Goal: Transaction & Acquisition: Purchase product/service

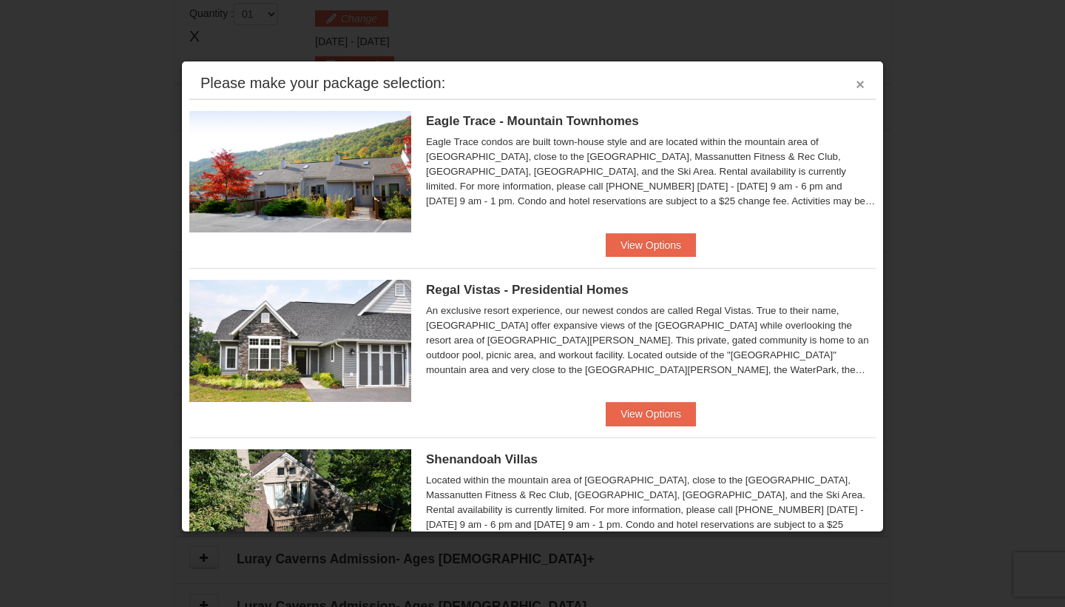
click at [858, 82] on button "×" at bounding box center [860, 84] width 9 height 15
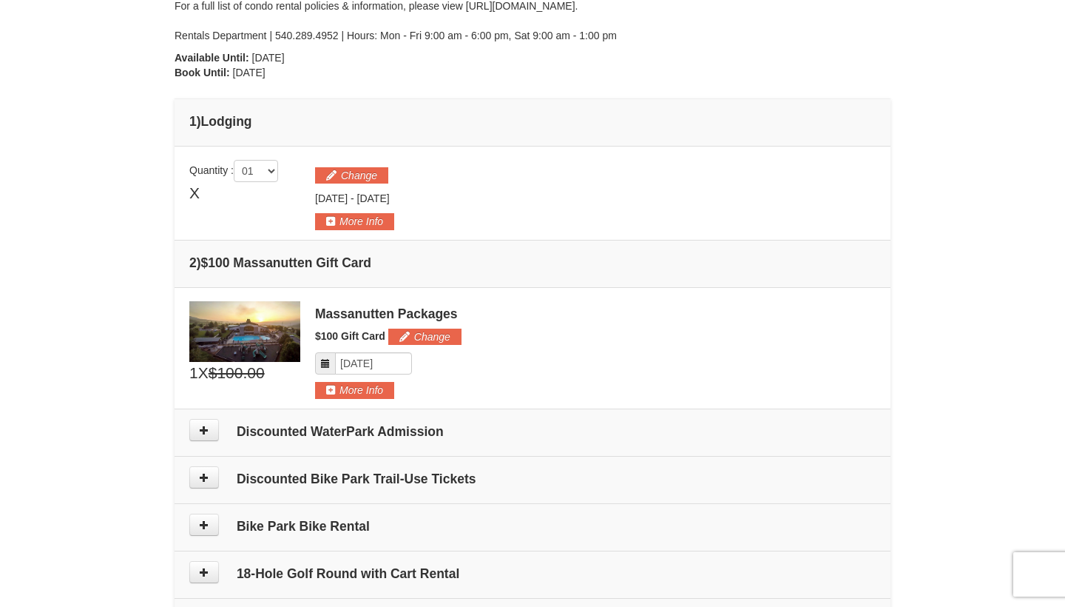
scroll to position [278, 0]
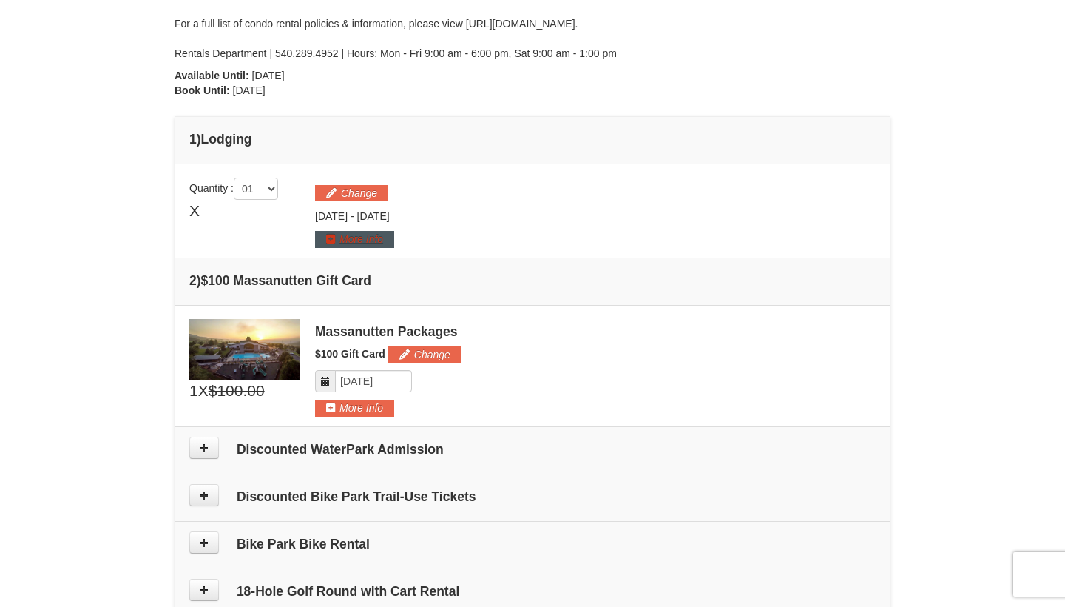
click at [374, 236] on button "More Info" at bounding box center [354, 239] width 79 height 16
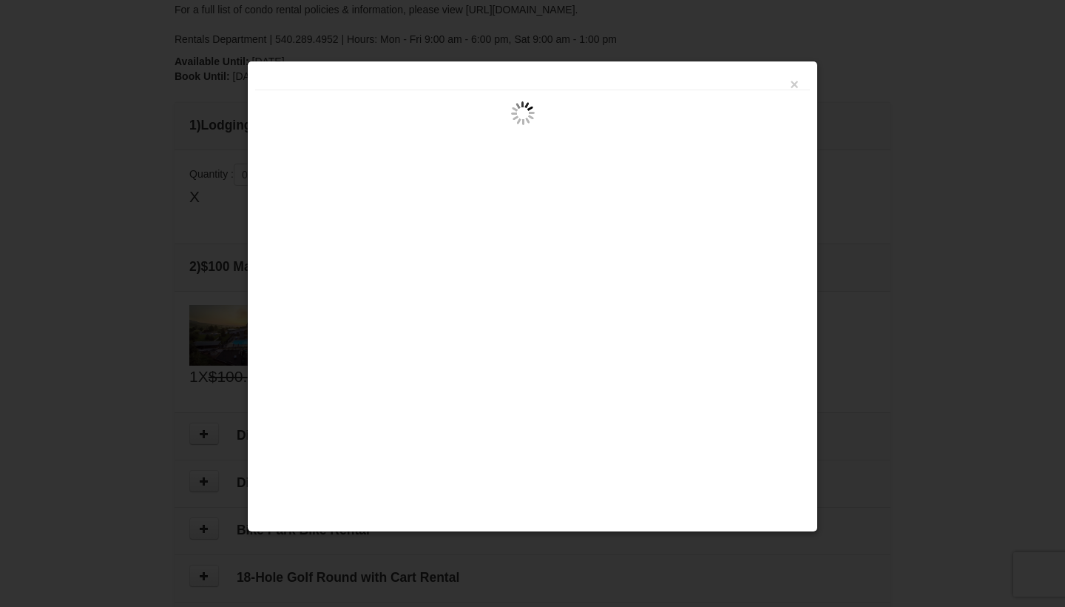
scroll to position [287, 0]
click at [794, 89] on button "×" at bounding box center [794, 84] width 9 height 15
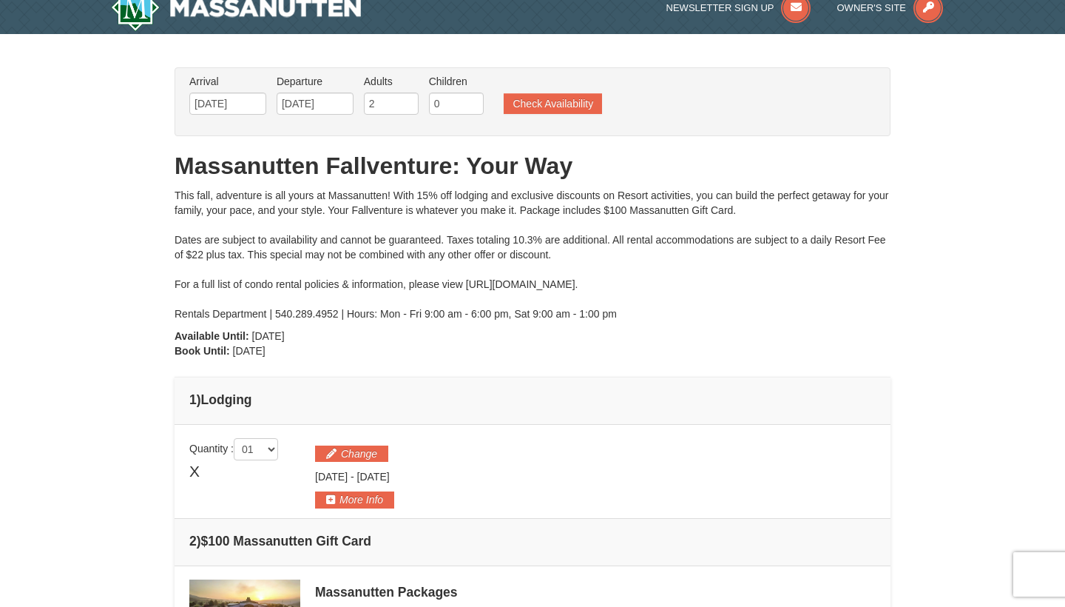
scroll to position [18, 0]
click at [570, 106] on button "Check Availability" at bounding box center [553, 102] width 98 height 21
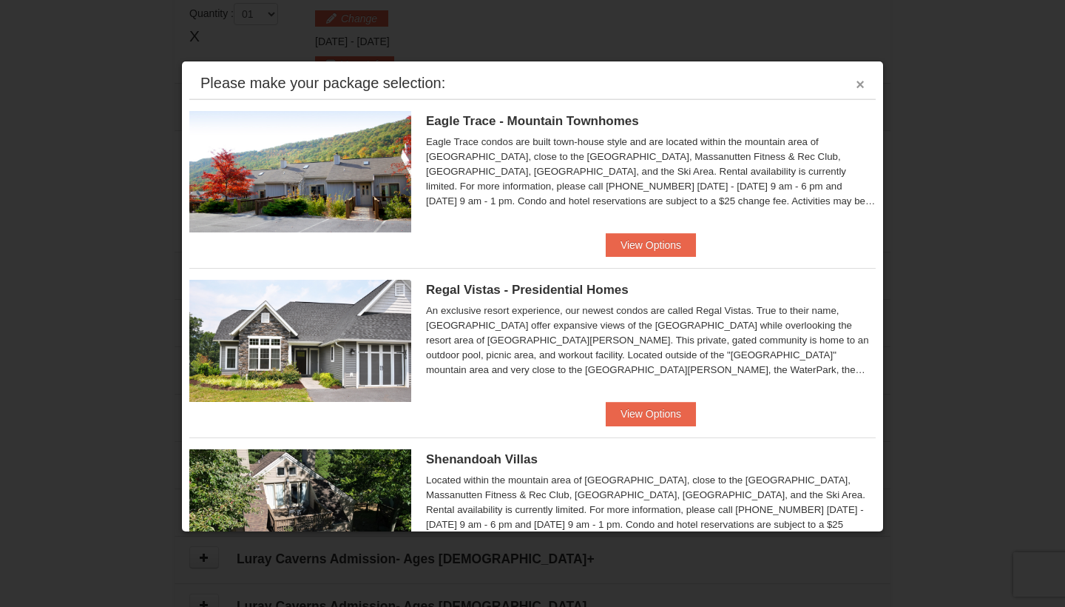
click at [857, 90] on button "×" at bounding box center [860, 84] width 9 height 15
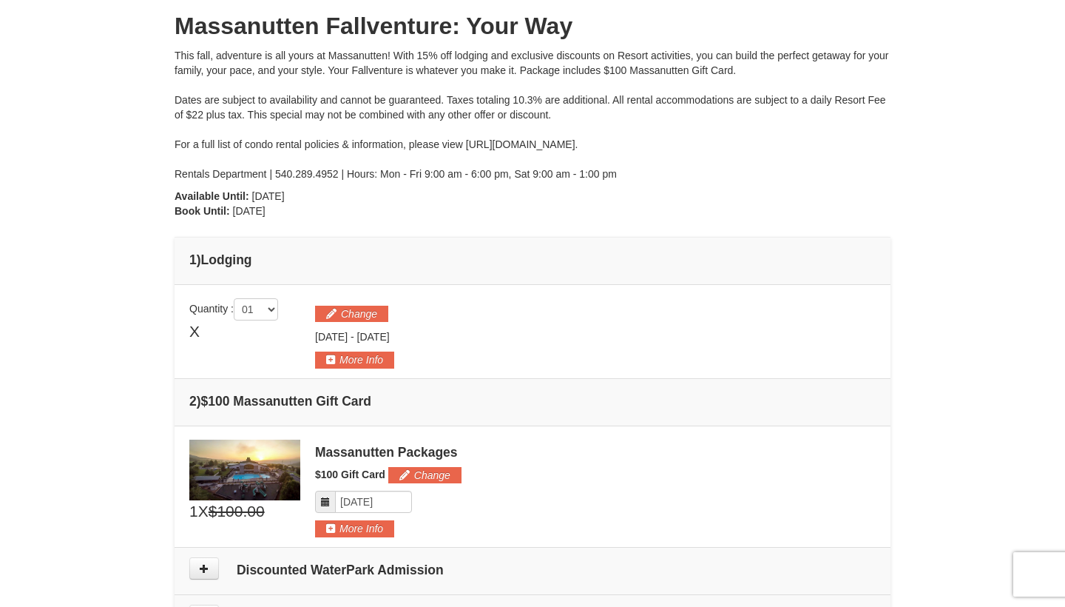
scroll to position [154, 0]
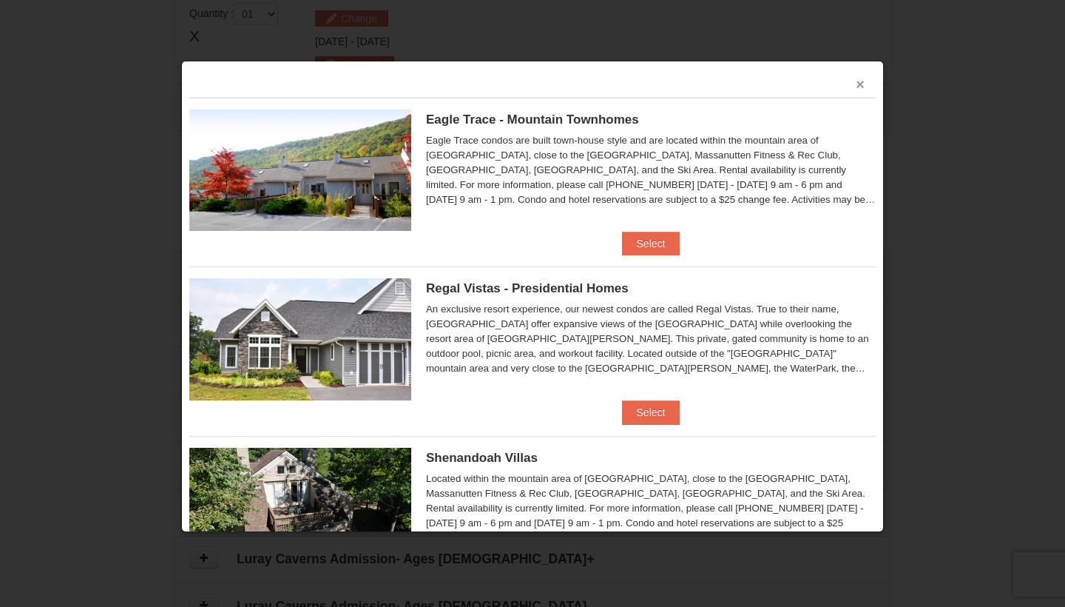
click at [856, 87] on button "×" at bounding box center [860, 84] width 9 height 15
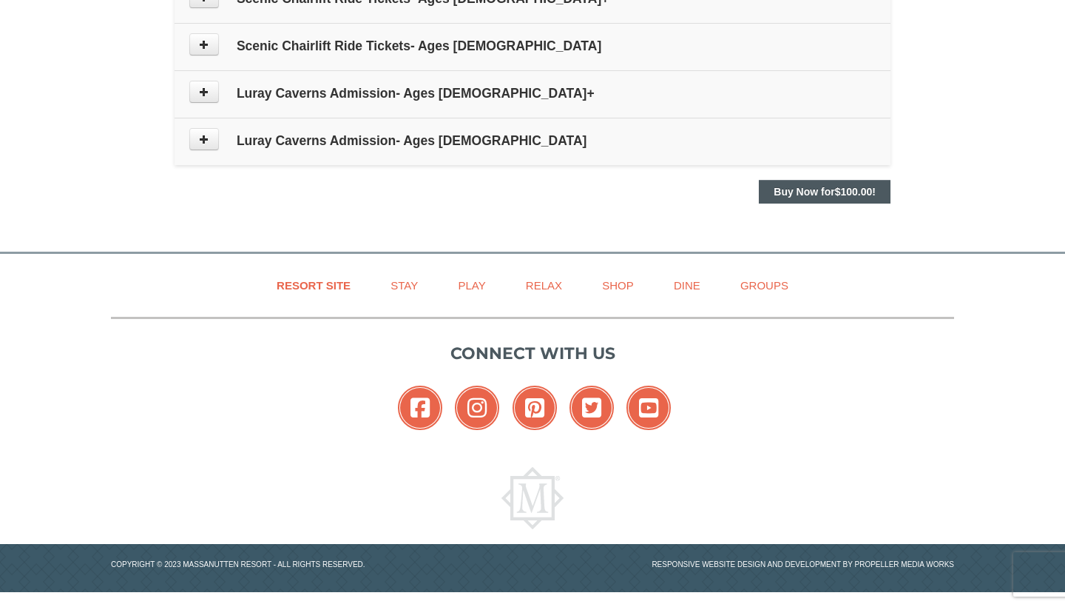
scroll to position [917, 0]
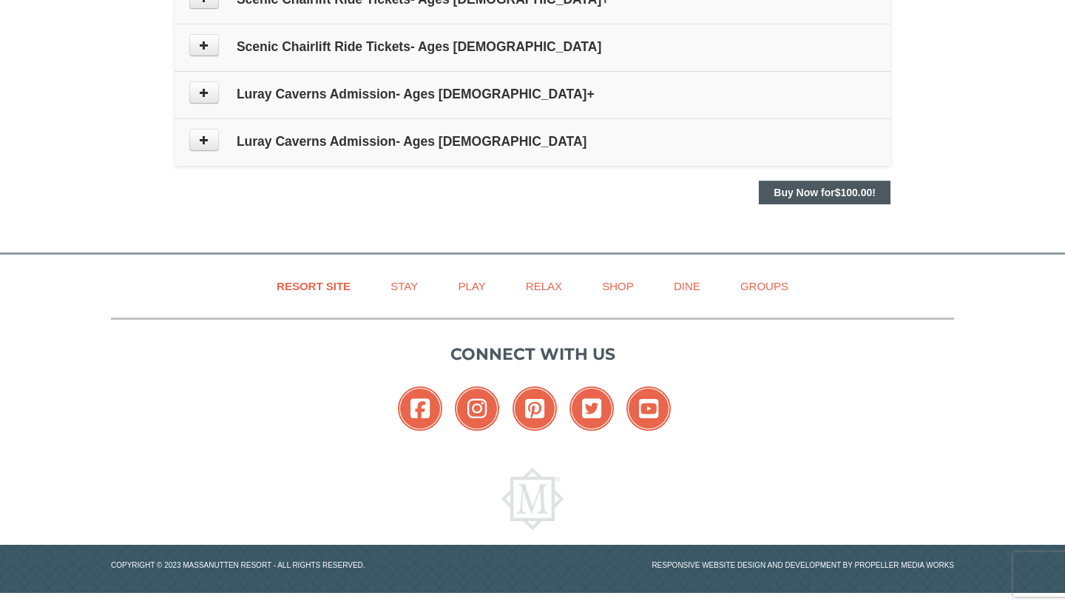
click at [833, 199] on button "Buy Now for $100.00 !" at bounding box center [825, 192] width 132 height 24
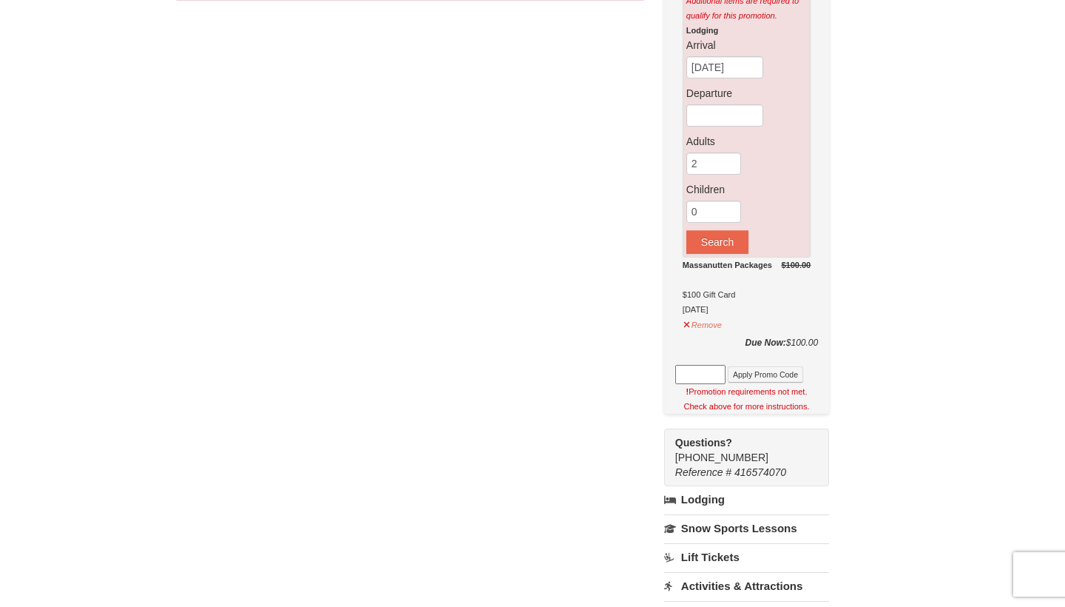
scroll to position [155, 0]
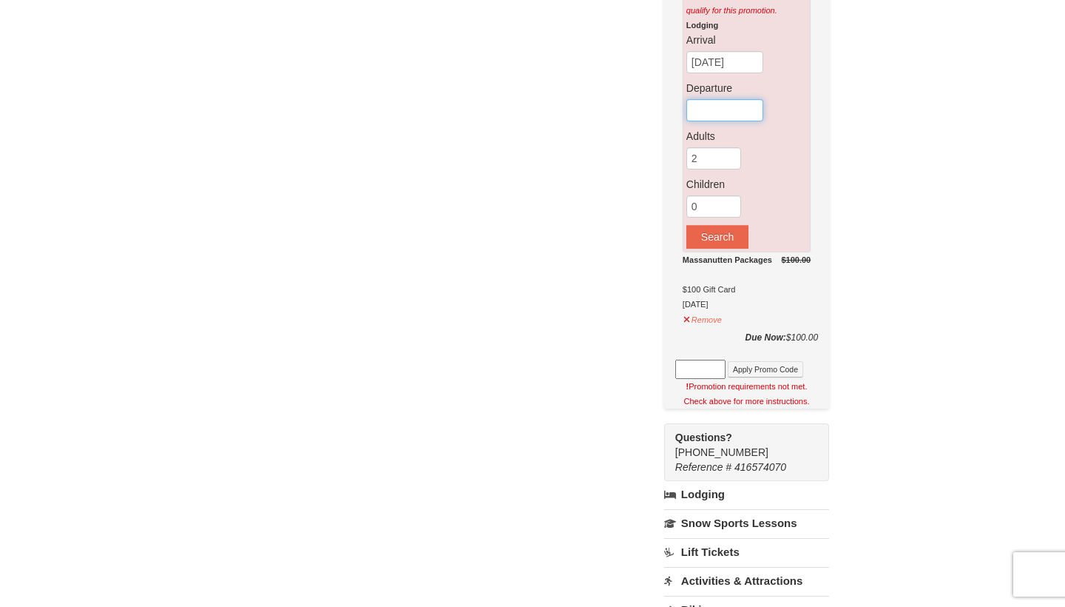
click at [701, 109] on input "text" at bounding box center [724, 110] width 77 height 22
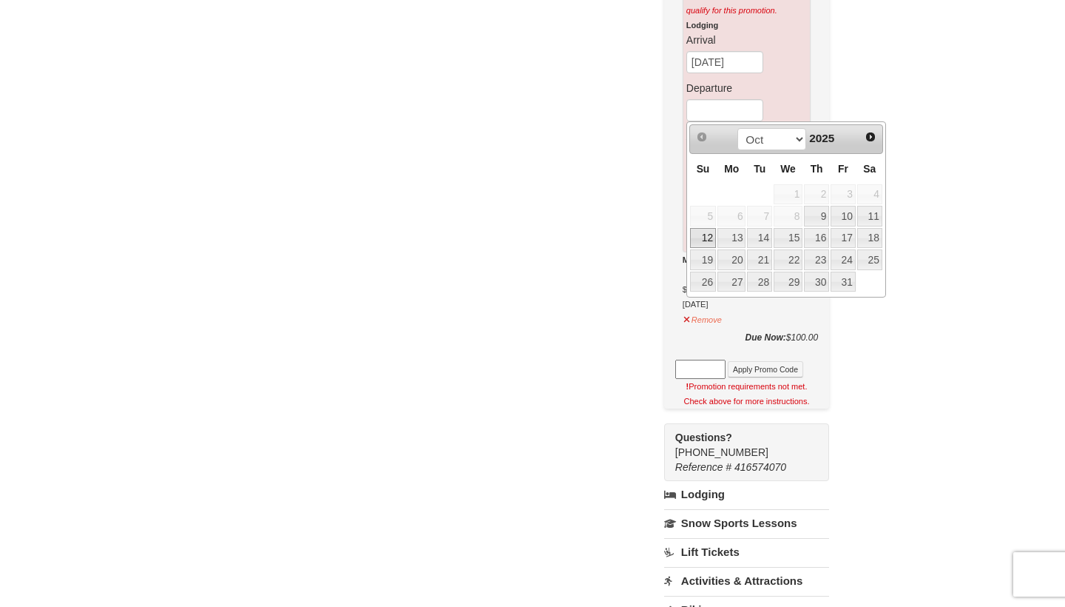
click at [712, 235] on link "12" at bounding box center [703, 238] width 26 height 21
type input "[DATE]"
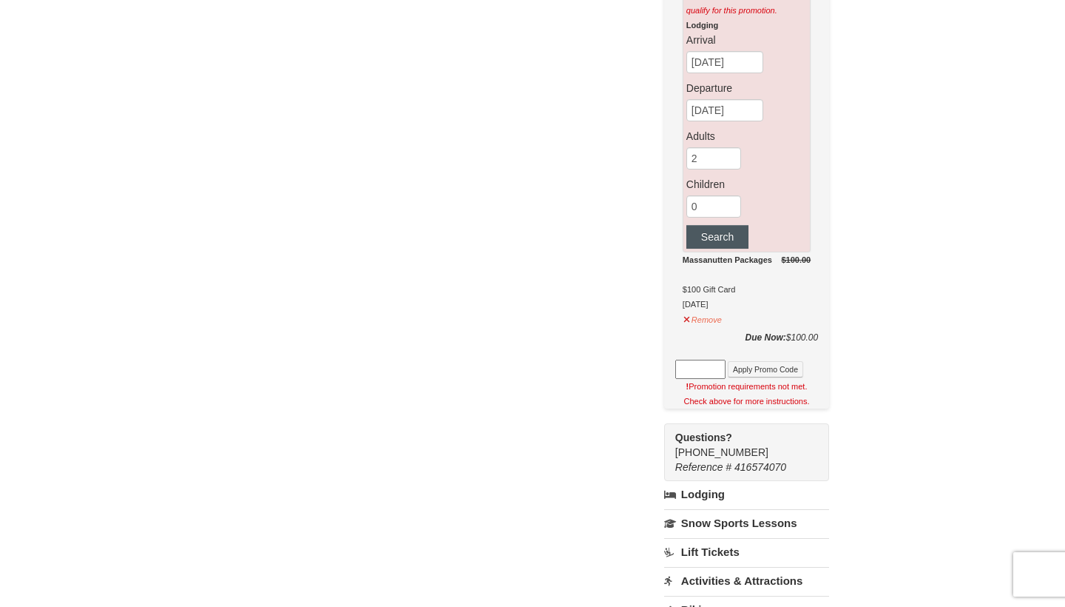
click at [731, 243] on button "Search" at bounding box center [717, 237] width 62 height 24
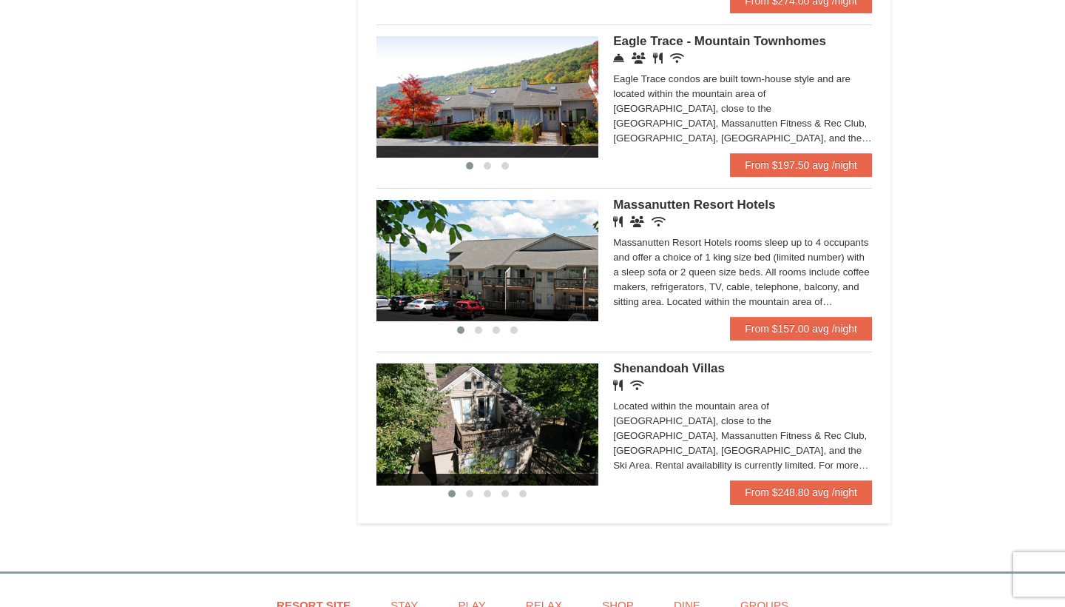
scroll to position [862, 0]
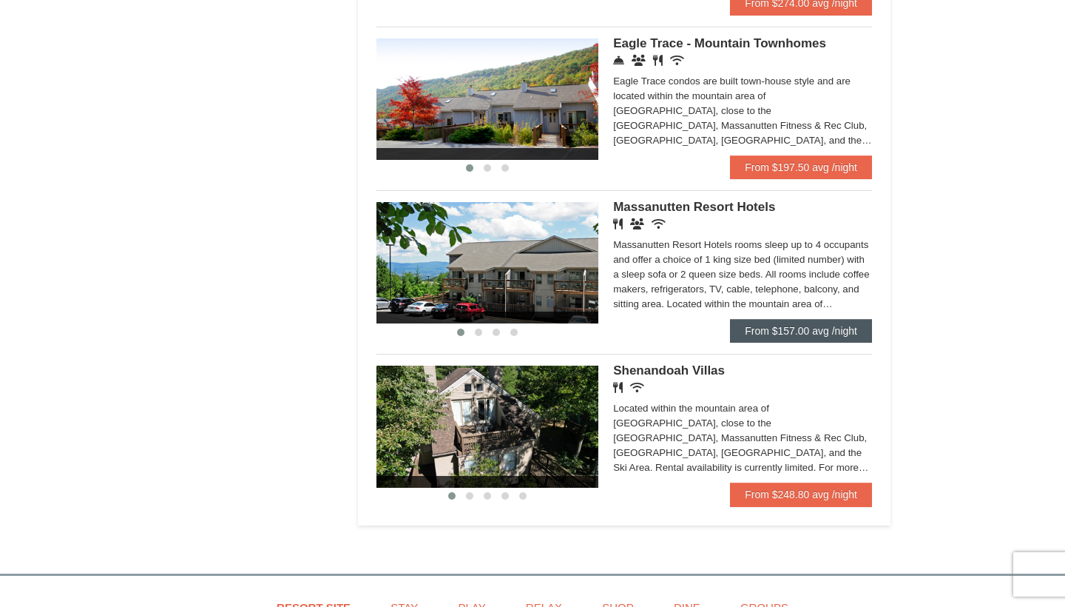
click at [750, 337] on link "From $157.00 avg /night" at bounding box center [801, 331] width 142 height 24
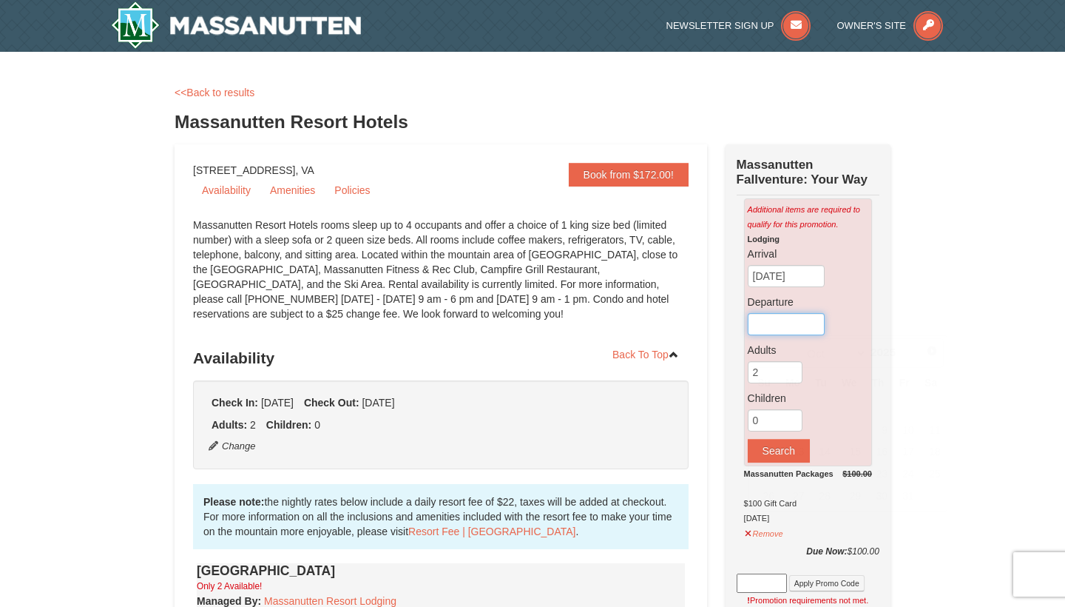
click at [768, 328] on input "text" at bounding box center [786, 324] width 77 height 22
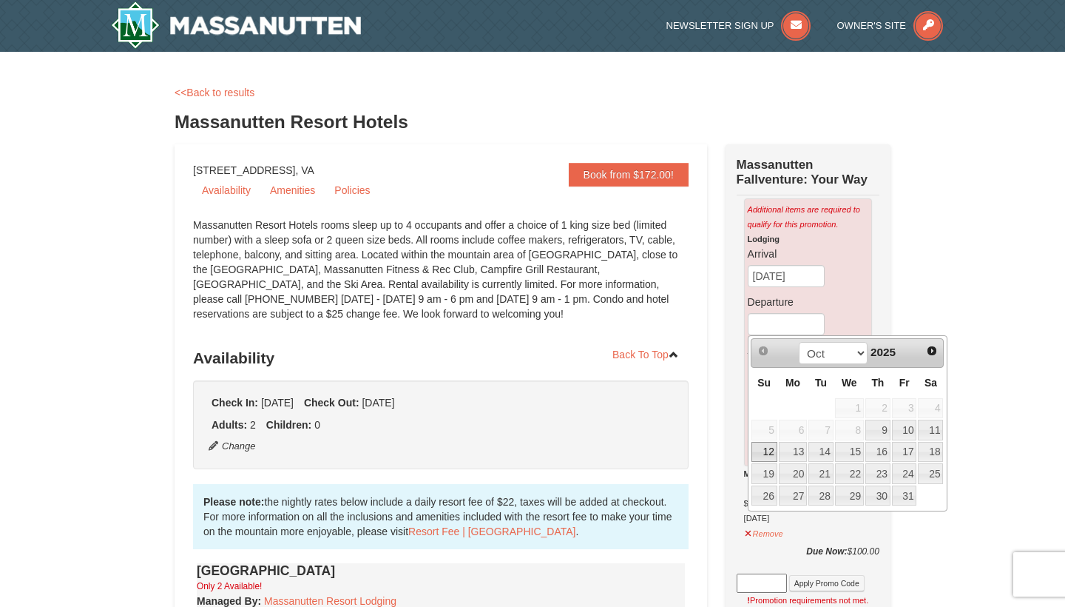
click at [771, 452] on link "12" at bounding box center [764, 452] width 26 height 21
type input "10/12/2025"
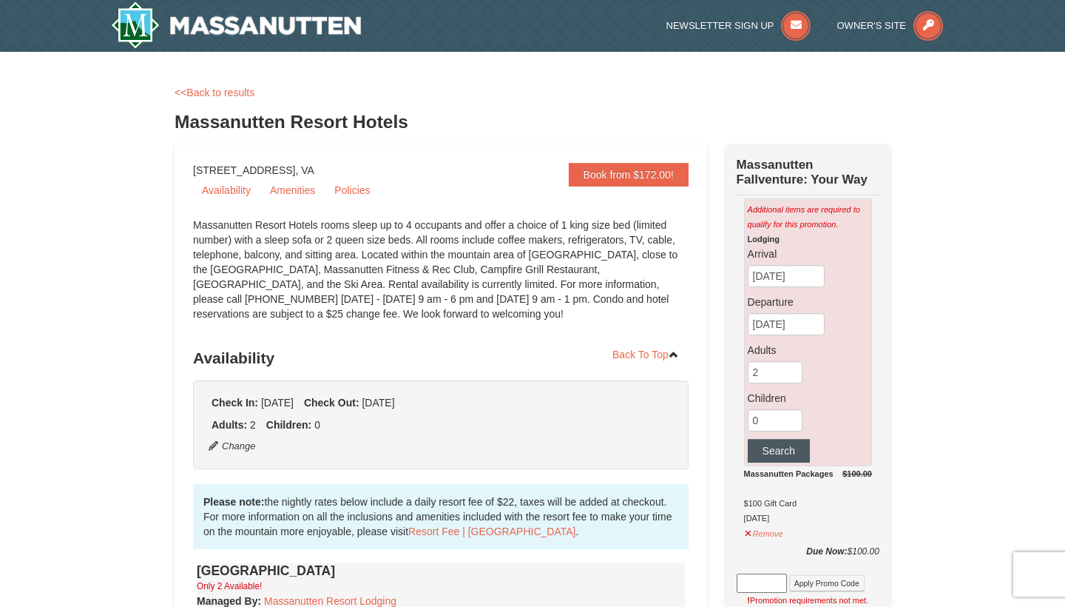
click at [781, 456] on button "Search" at bounding box center [779, 451] width 62 height 24
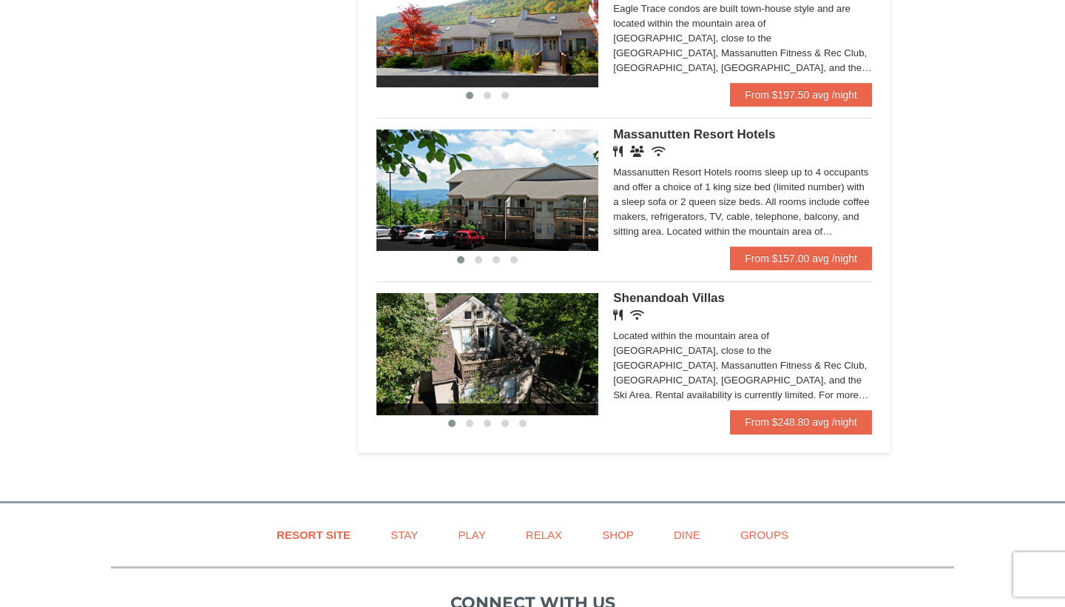
scroll to position [936, 0]
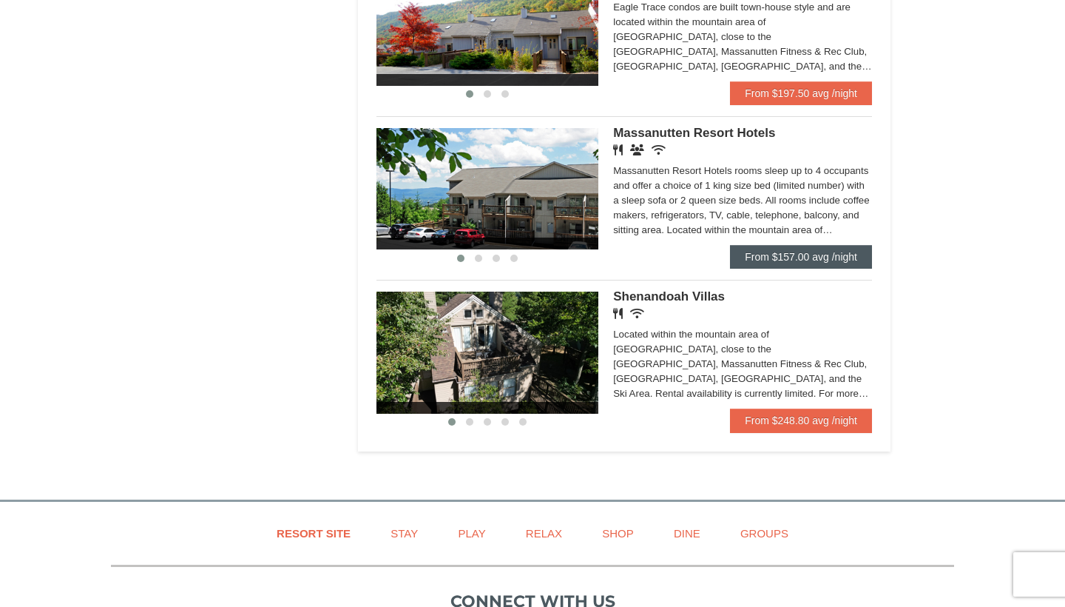
click at [797, 257] on link "From $157.00 avg /night" at bounding box center [801, 257] width 142 height 24
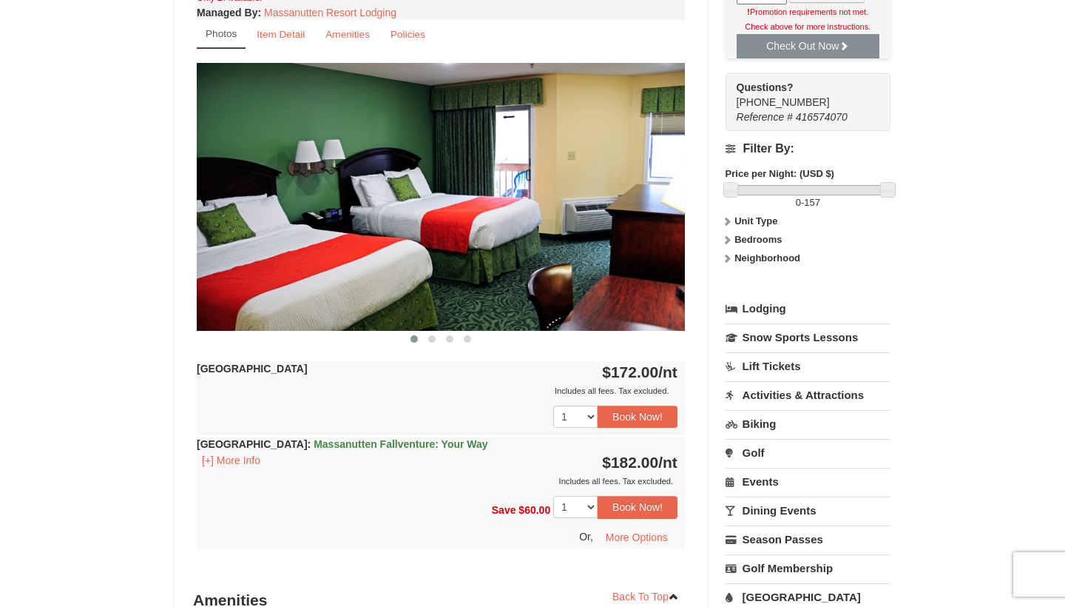
scroll to position [588, 0]
click at [436, 342] on button at bounding box center [432, 338] width 18 height 15
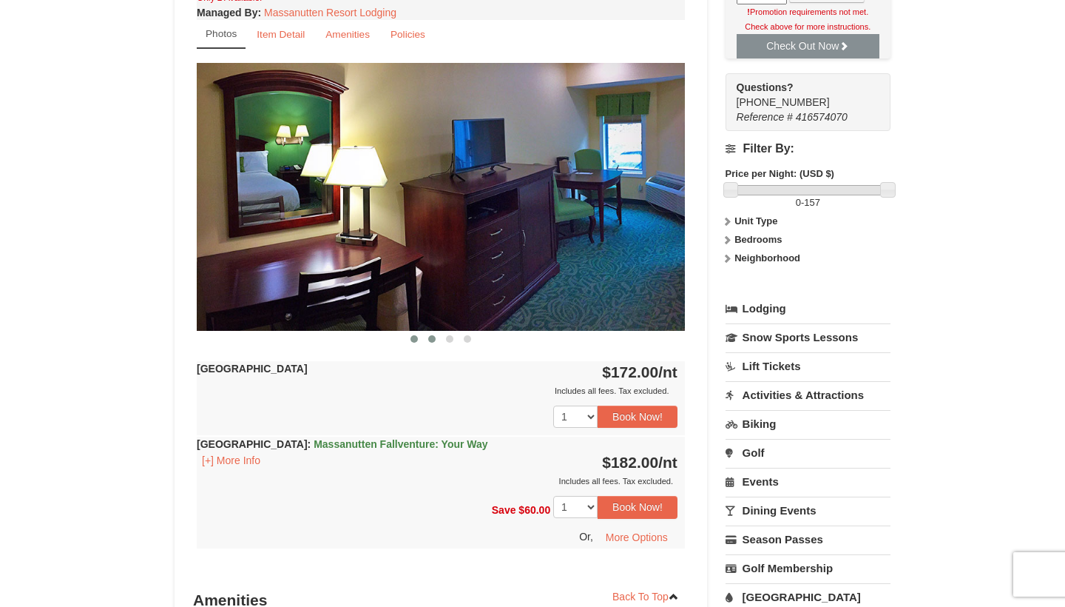
click at [416, 341] on span at bounding box center [414, 338] width 7 height 7
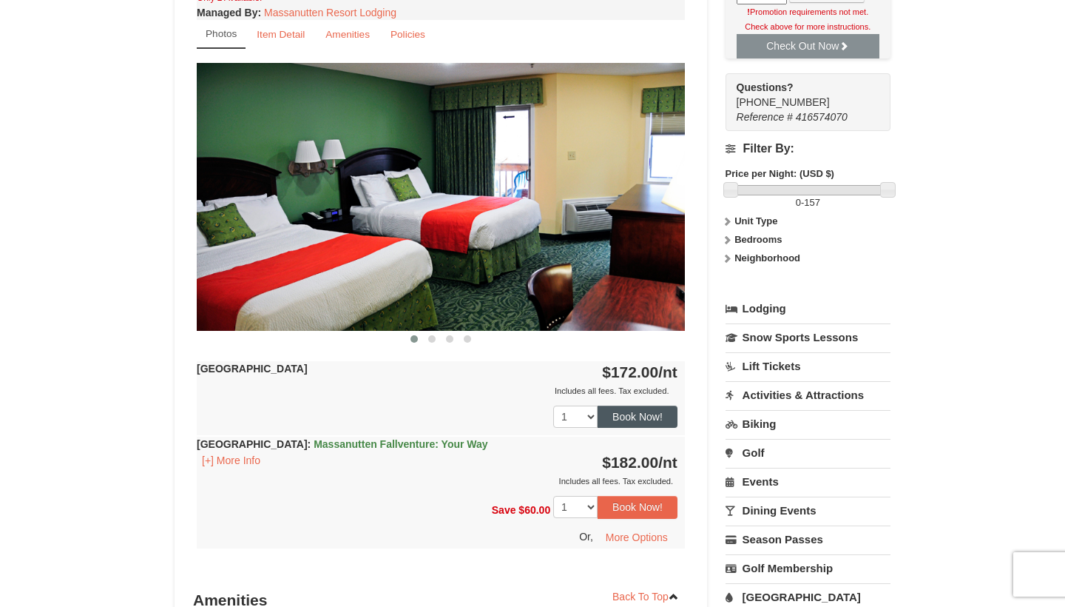
click at [635, 419] on button "Book Now!" at bounding box center [638, 416] width 80 height 22
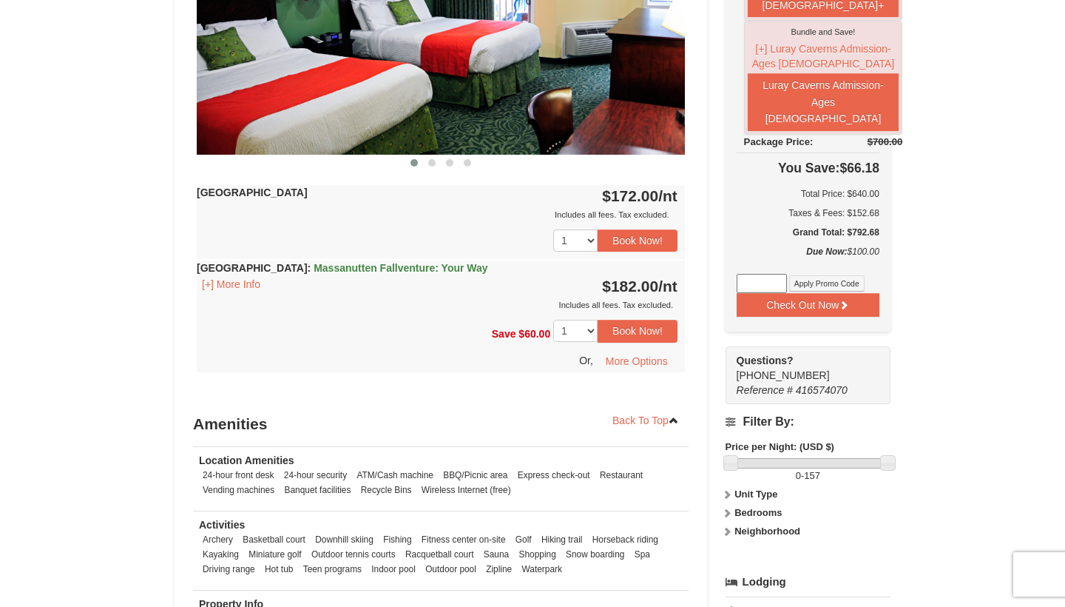
scroll to position [700, 0]
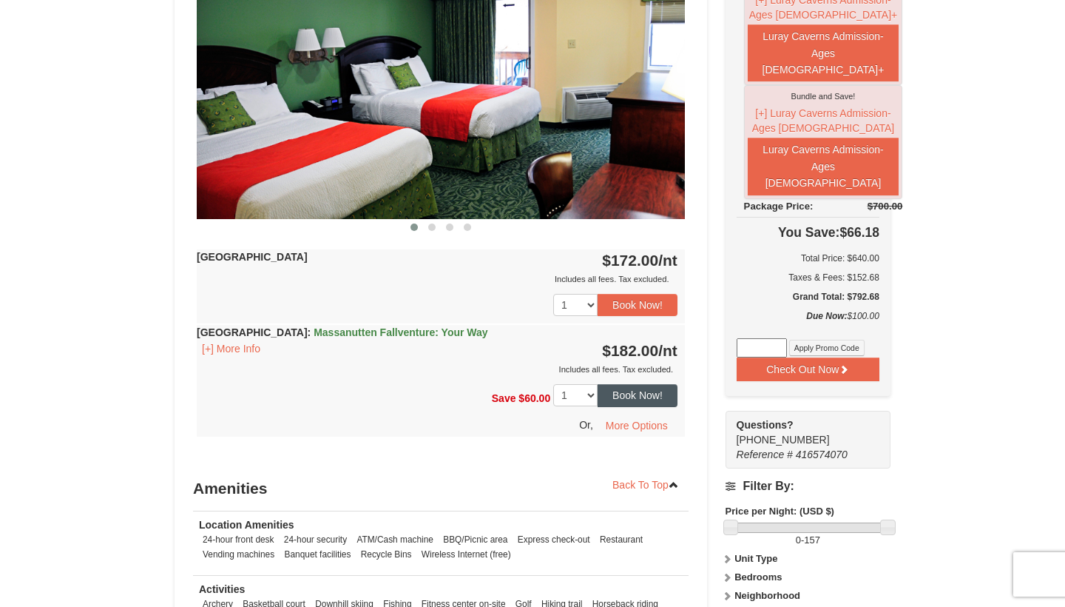
click at [635, 391] on button "Book Now!" at bounding box center [638, 395] width 80 height 22
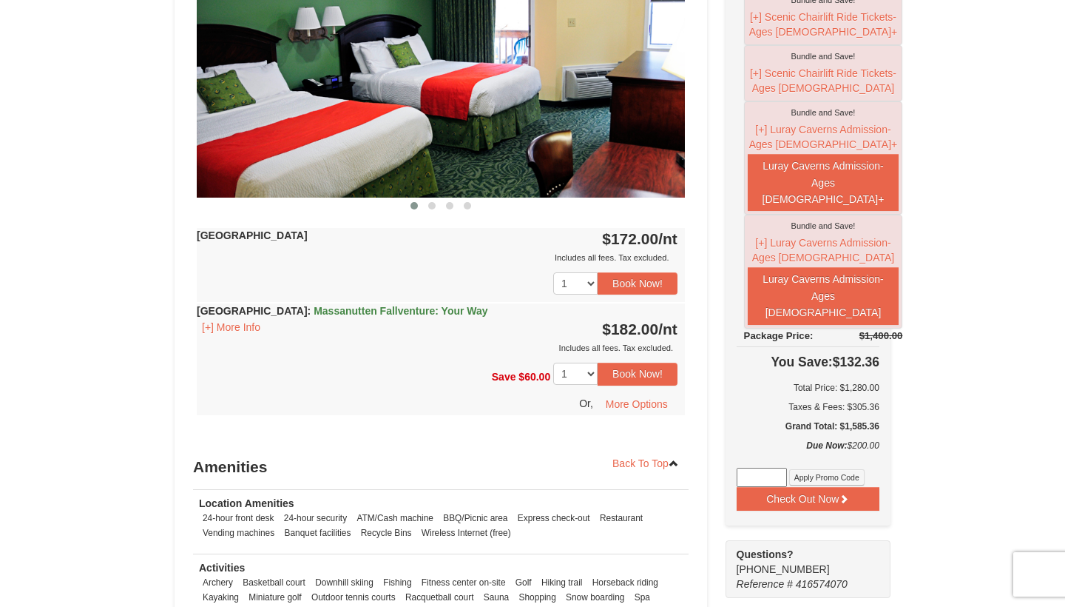
scroll to position [903, 0]
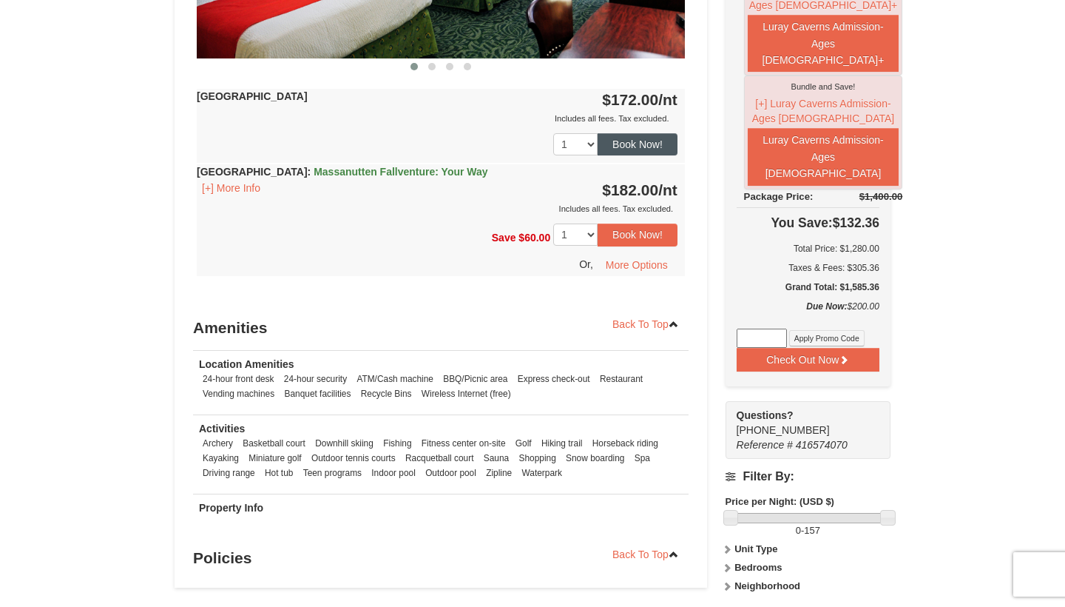
click at [640, 148] on button "Book Now!" at bounding box center [638, 144] width 80 height 22
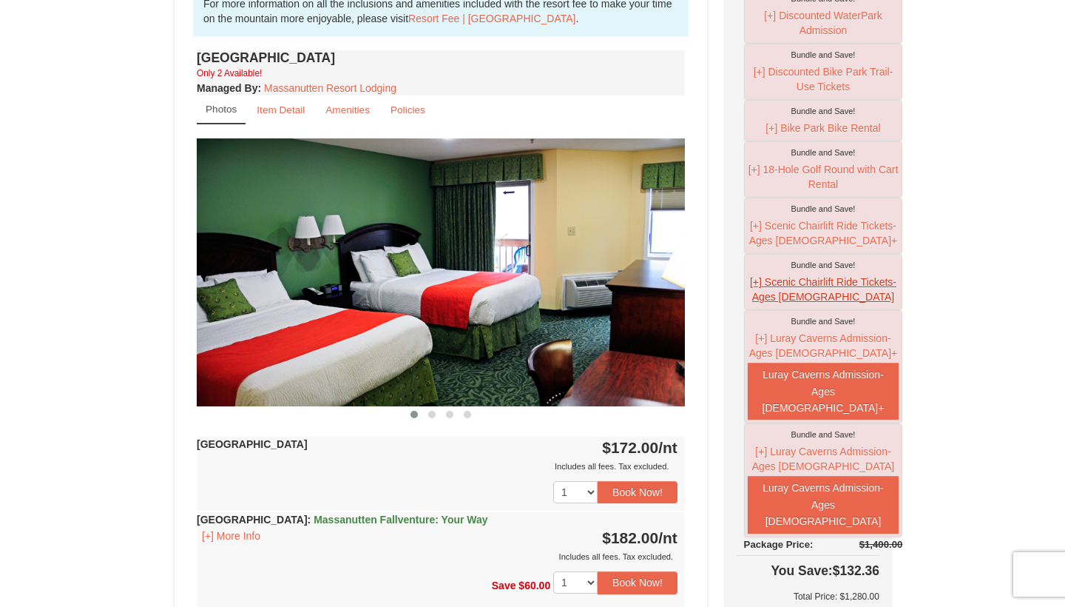
scroll to position [511, 0]
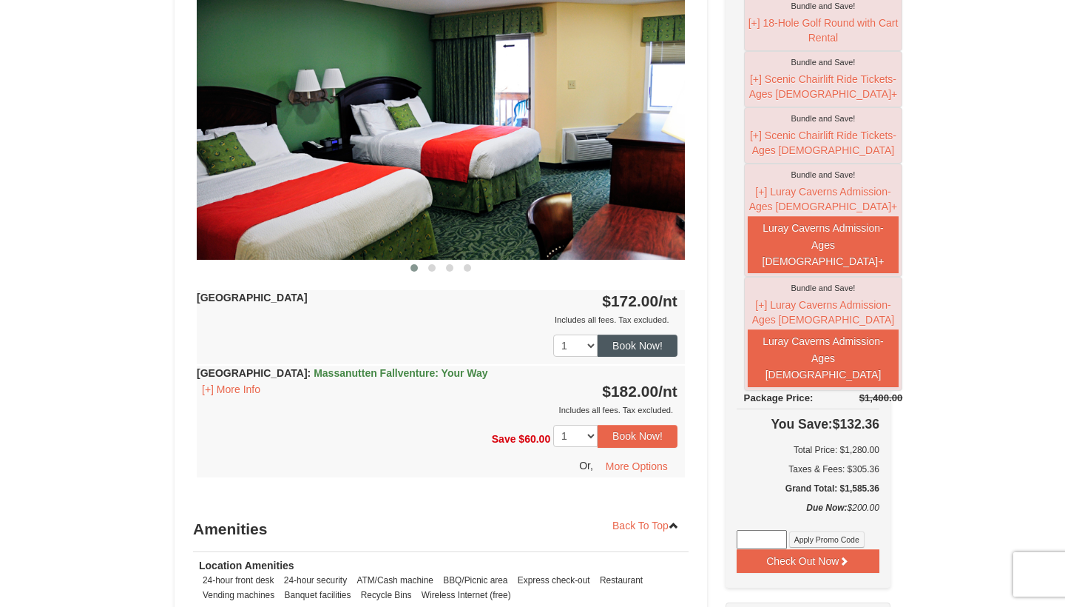
click at [638, 352] on button "Book Now!" at bounding box center [638, 345] width 80 height 22
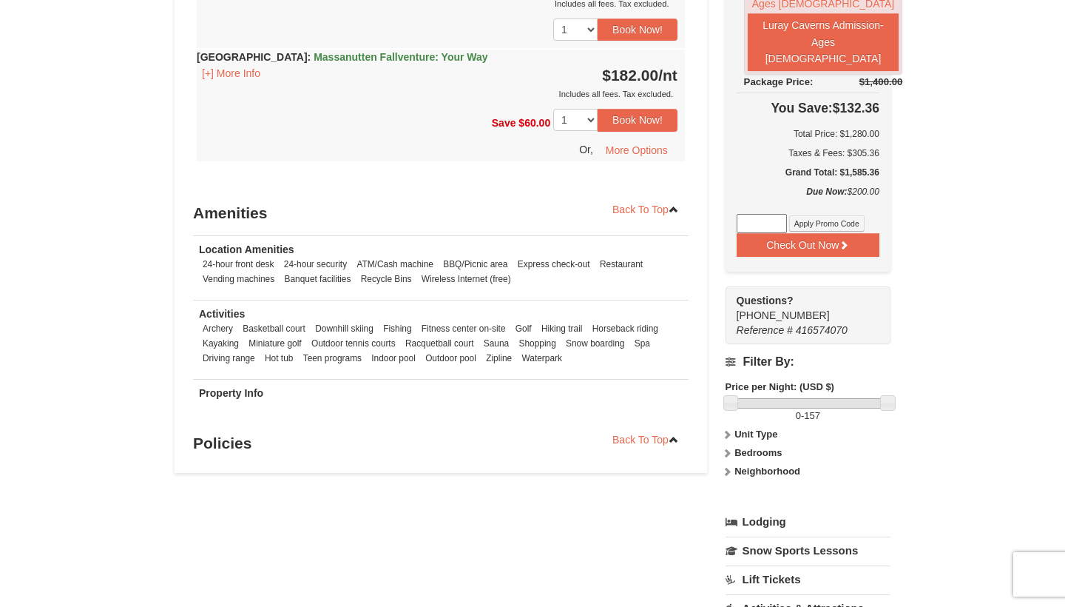
scroll to position [763, 0]
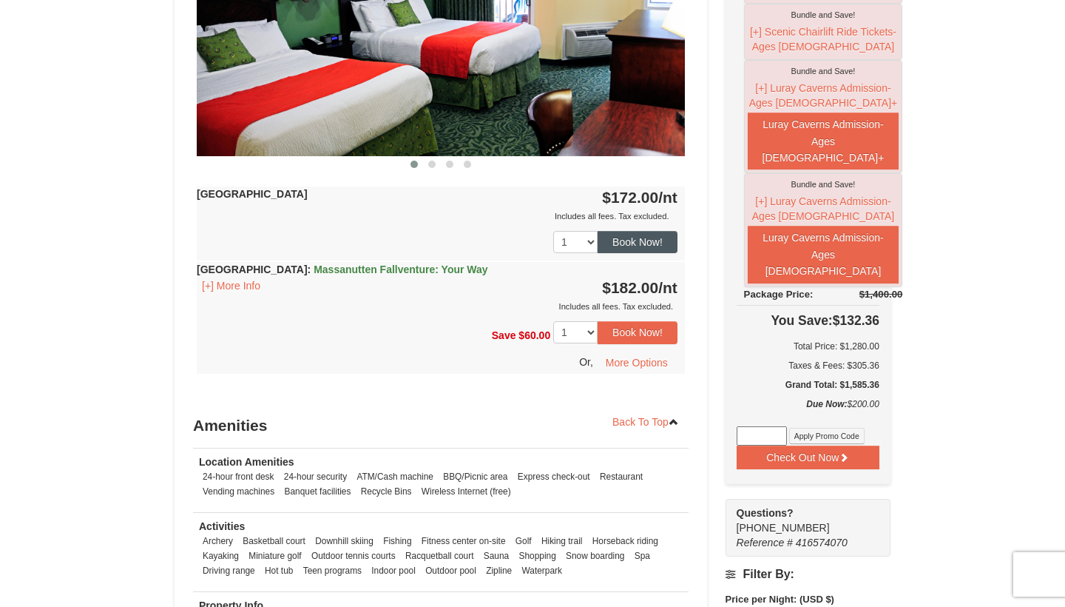
click at [628, 246] on button "Book Now!" at bounding box center [638, 242] width 80 height 22
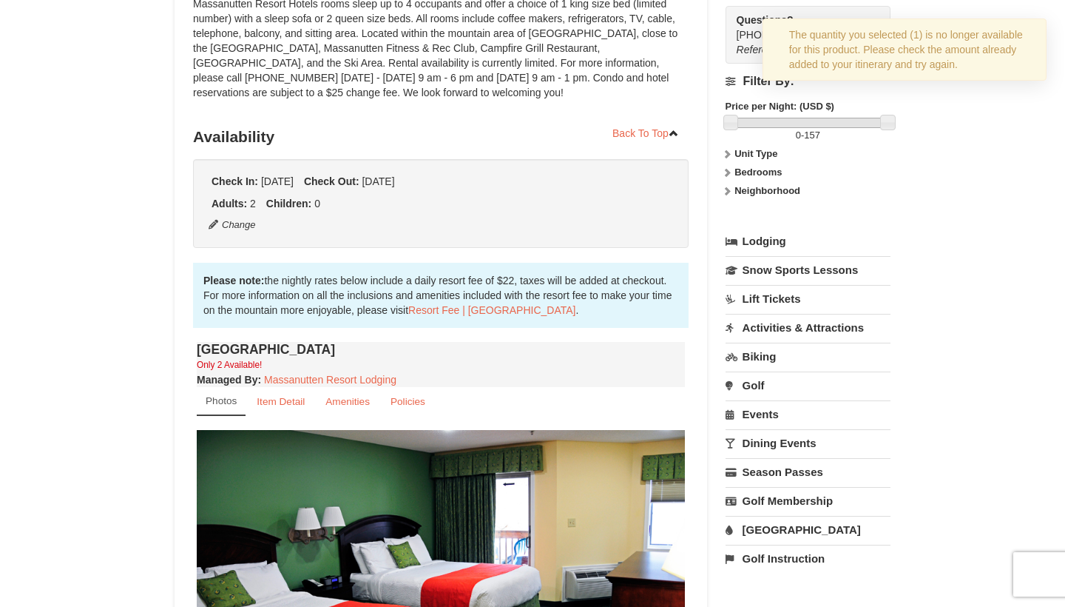
scroll to position [144, 0]
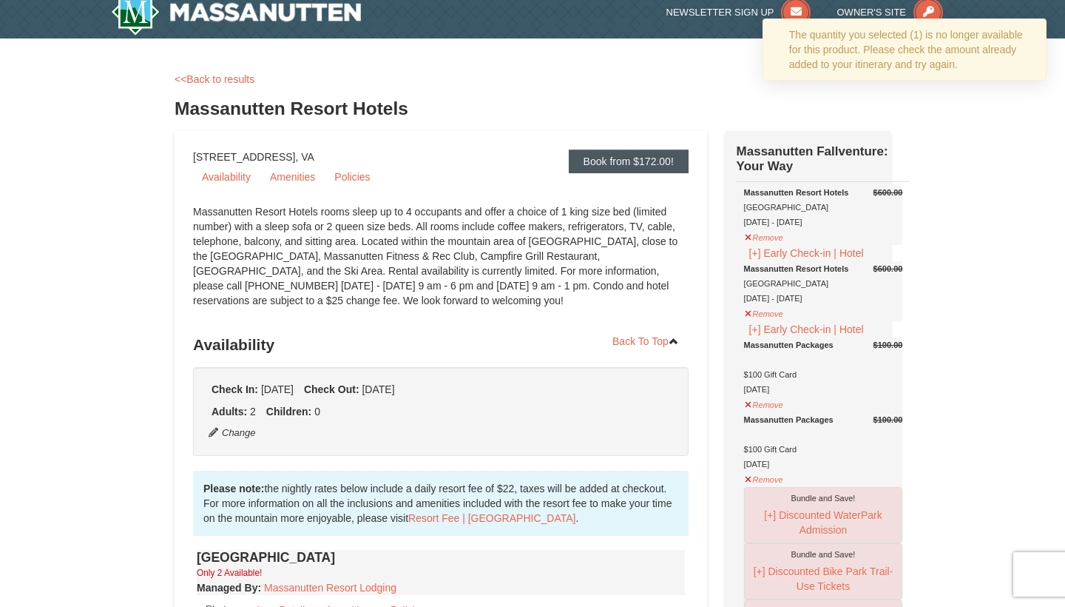
click at [655, 171] on link "Book from $172.00!" at bounding box center [629, 161] width 120 height 24
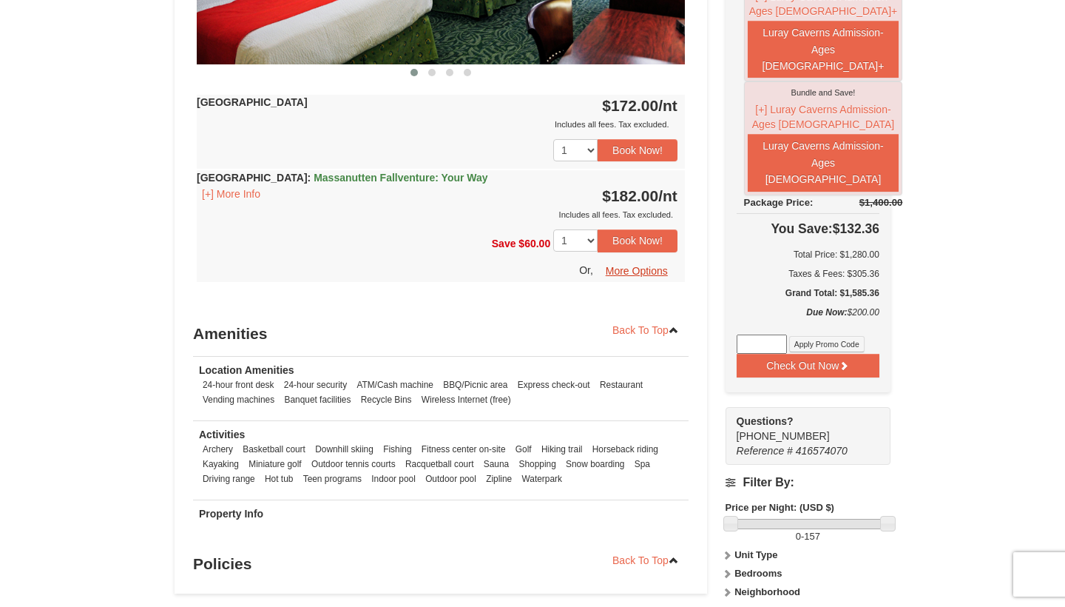
scroll to position [848, 0]
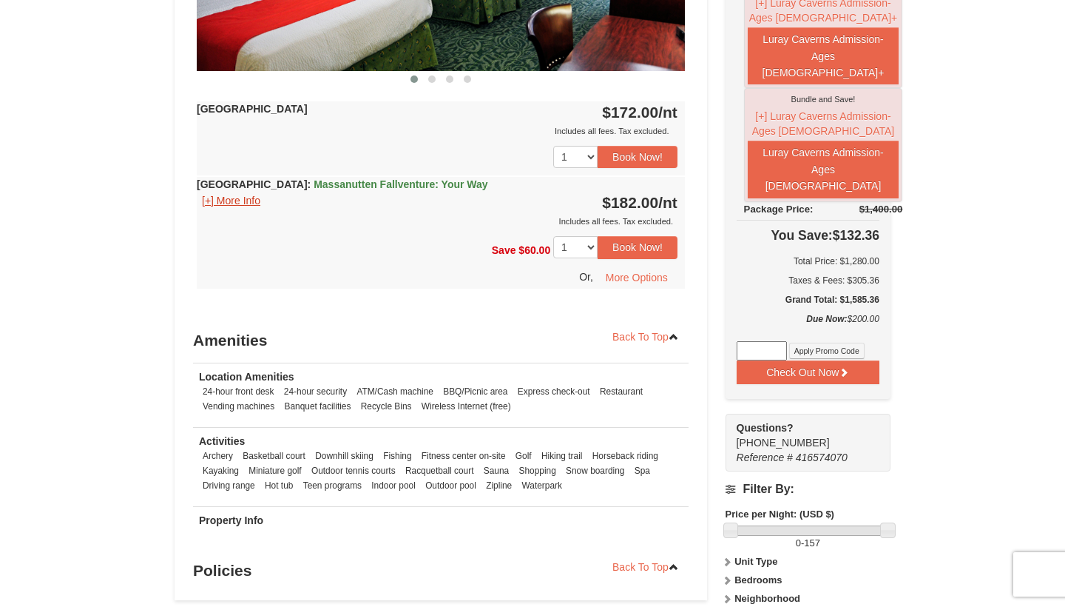
click at [252, 201] on button "[+] More Info" at bounding box center [231, 200] width 69 height 16
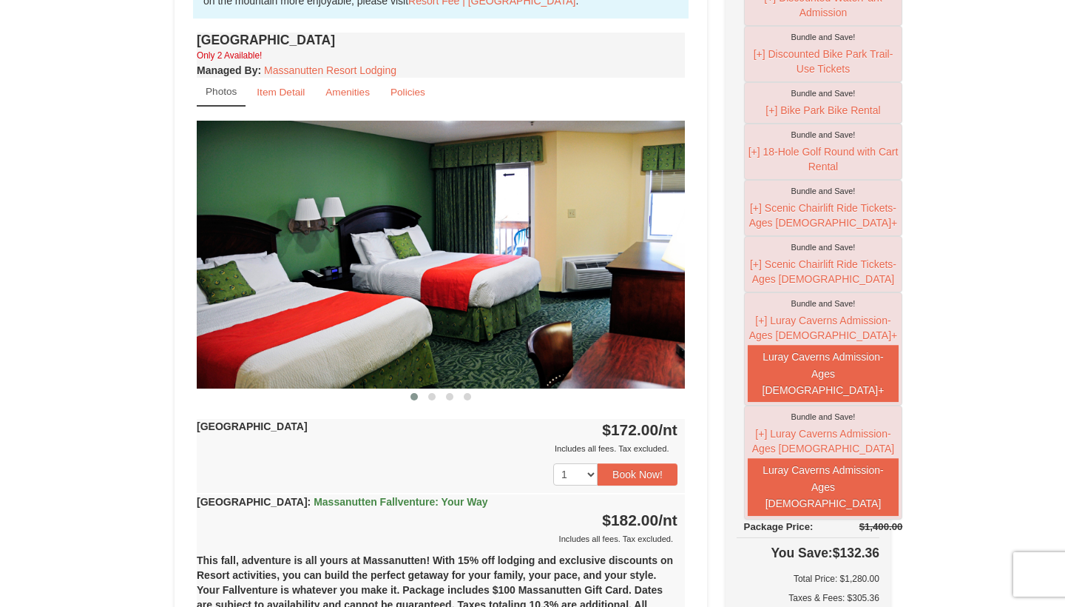
scroll to position [572, 0]
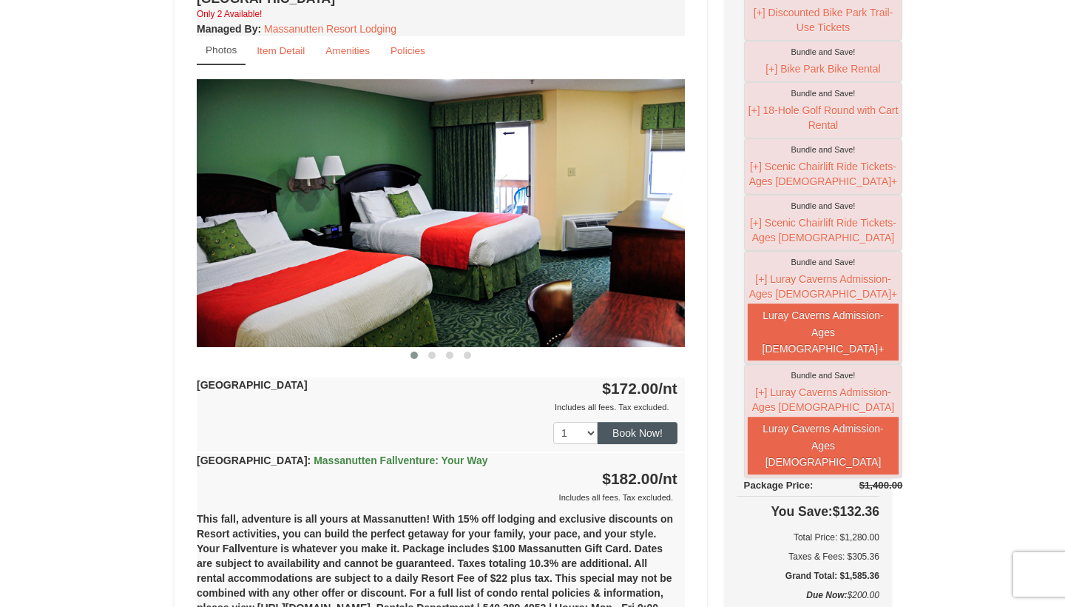
click at [644, 431] on button "Book Now!" at bounding box center [638, 433] width 80 height 22
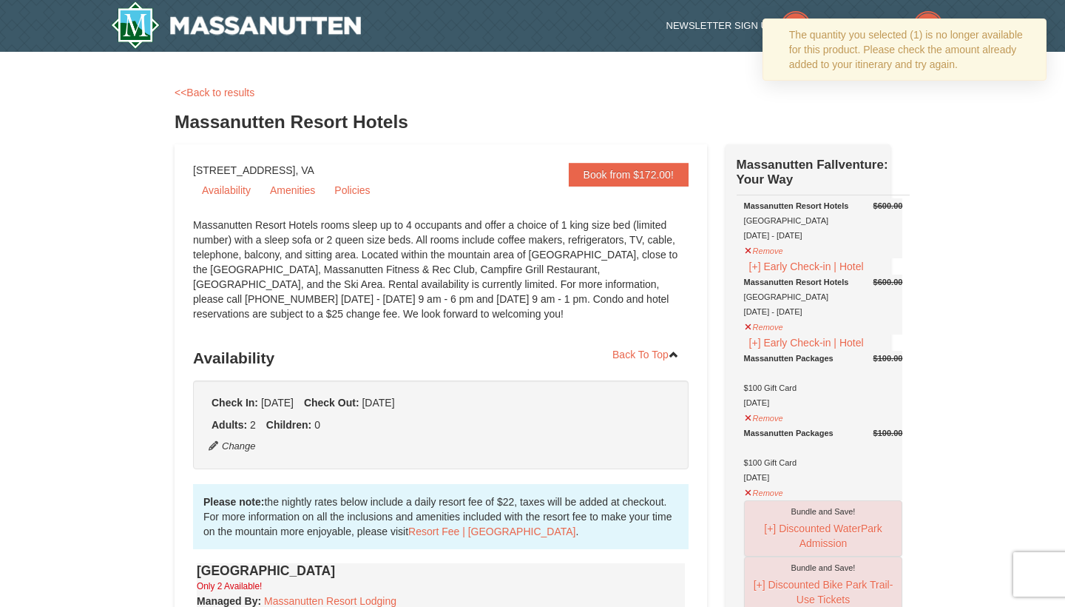
scroll to position [0, 0]
click at [658, 169] on link "Book from $172.00!" at bounding box center [629, 175] width 120 height 24
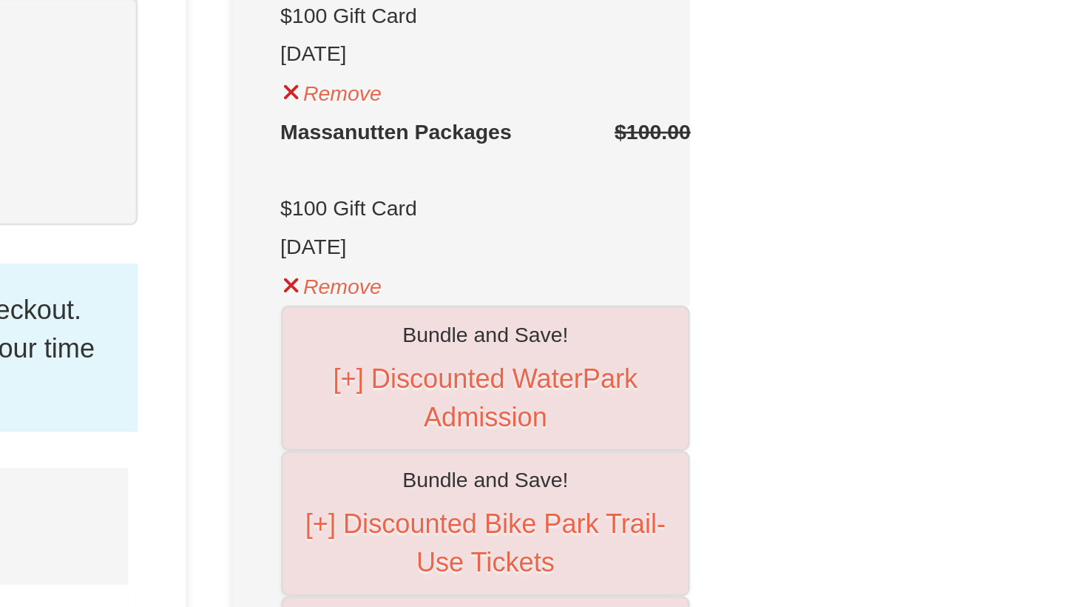
scroll to position [382, 0]
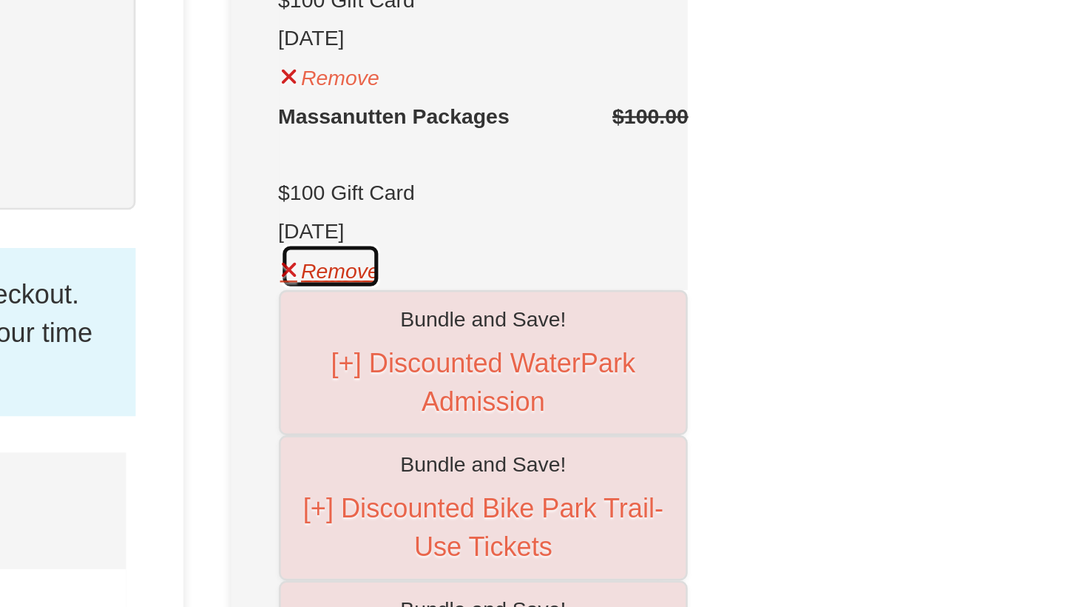
click at [744, 118] on button "Remove" at bounding box center [764, 109] width 40 height 18
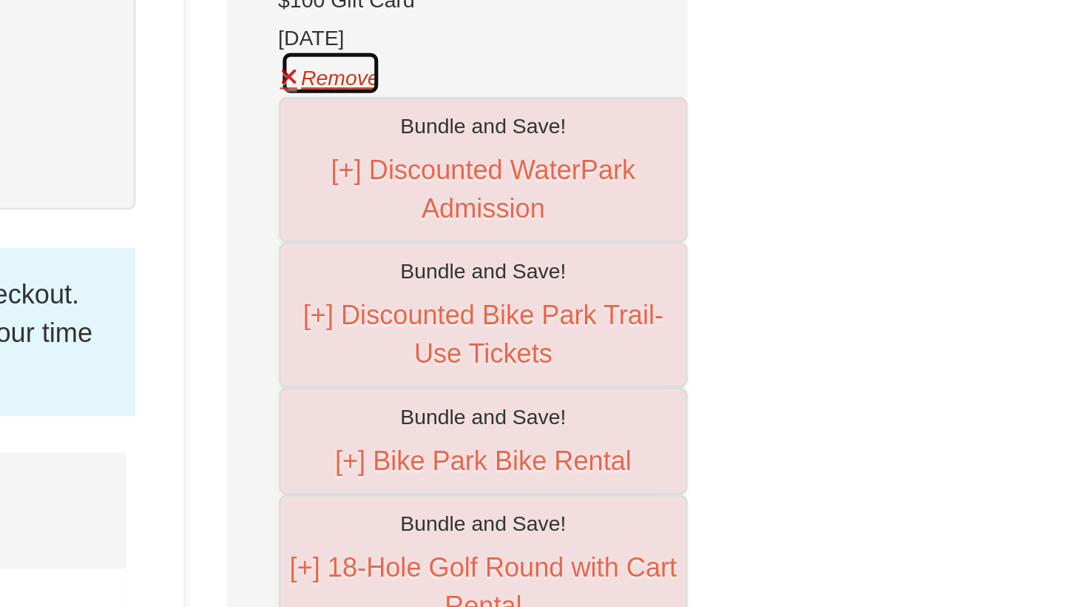
click at [744, 44] on button "Remove" at bounding box center [764, 34] width 40 height 18
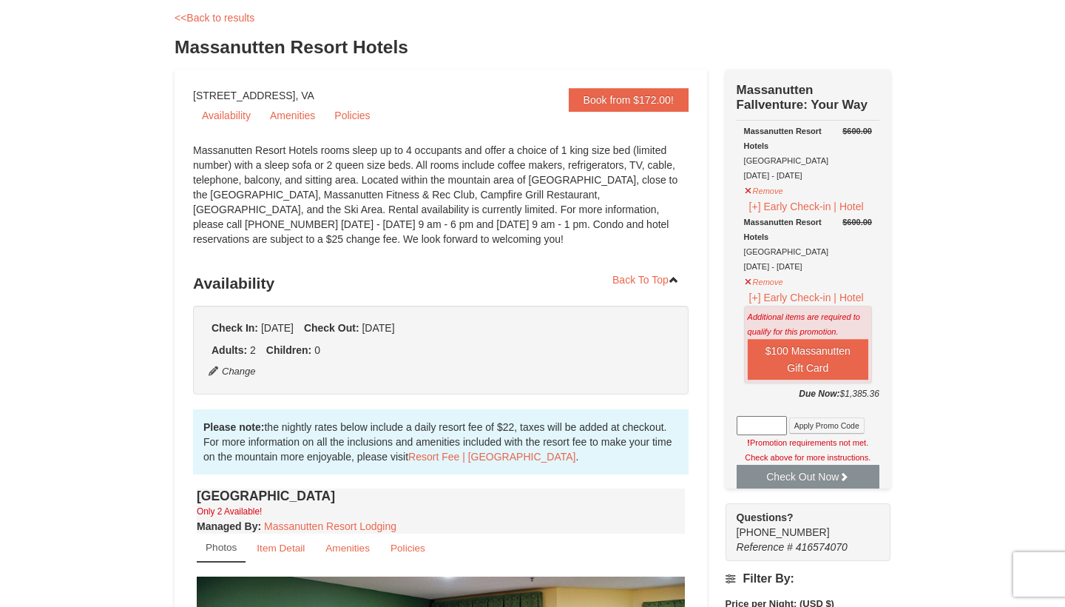
scroll to position [24, 0]
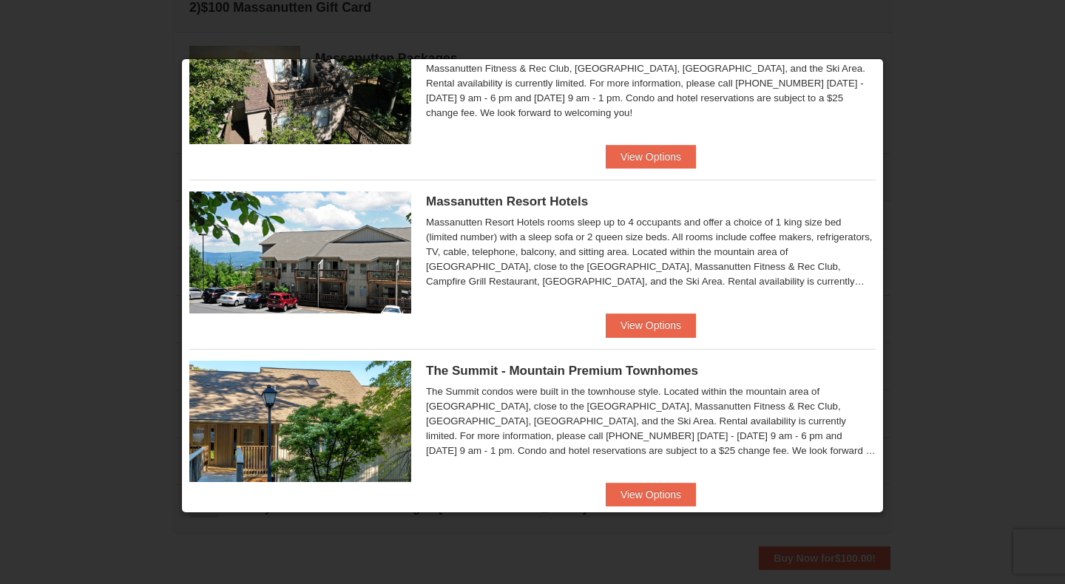
scroll to position [398, 0]
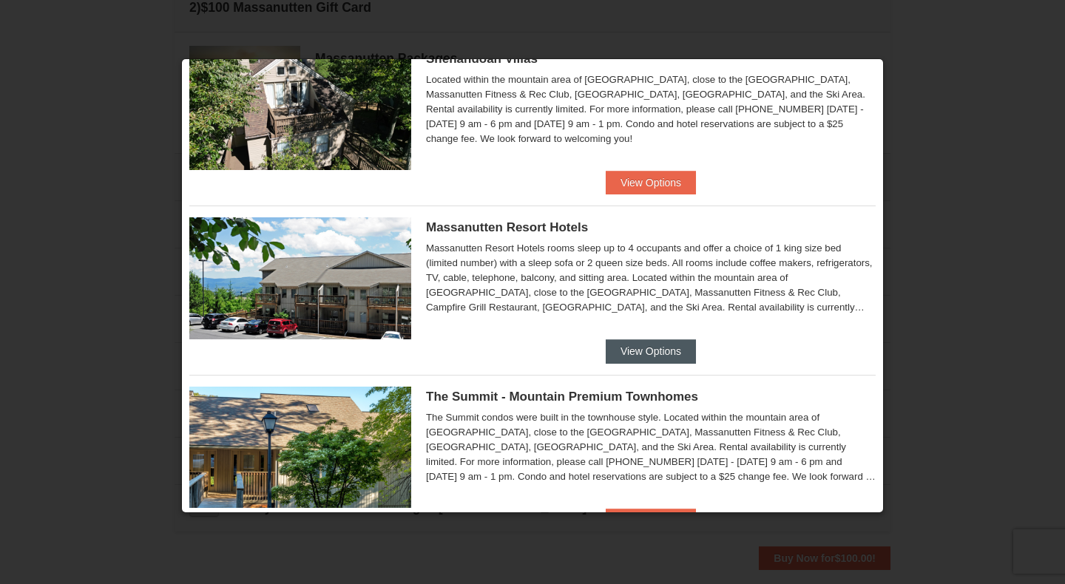
click at [657, 350] on button "View Options" at bounding box center [651, 351] width 90 height 24
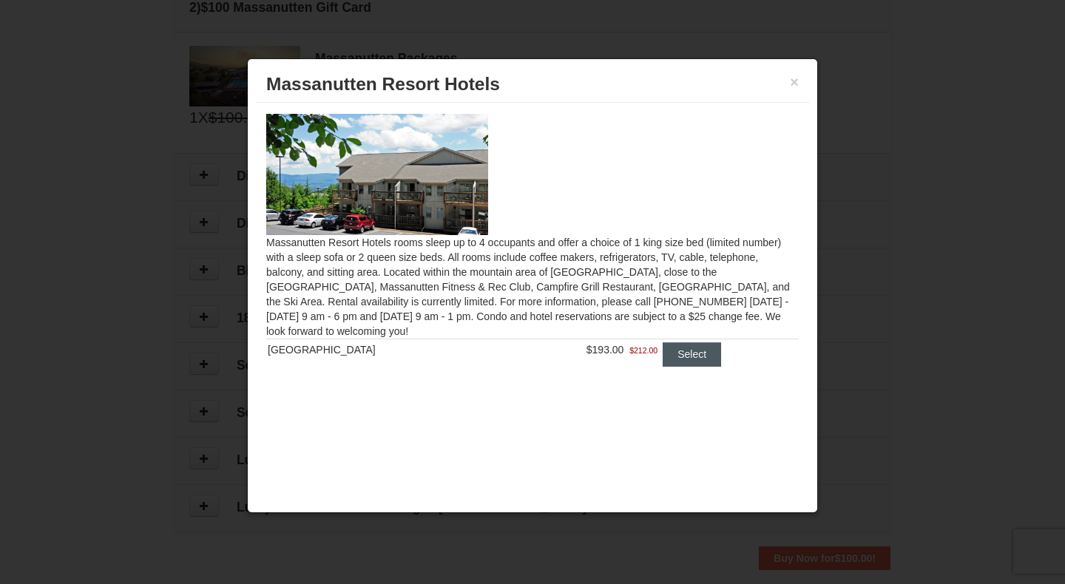
click at [684, 355] on button "Select" at bounding box center [692, 354] width 58 height 24
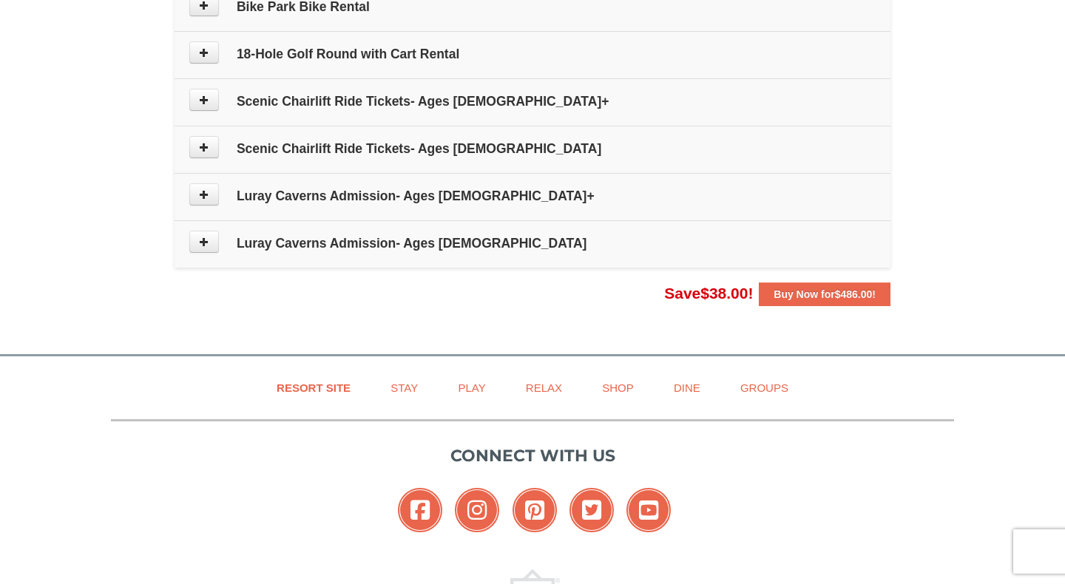
scroll to position [880, 0]
click at [818, 296] on strong "Buy Now for $486.00 !" at bounding box center [825, 294] width 102 height 12
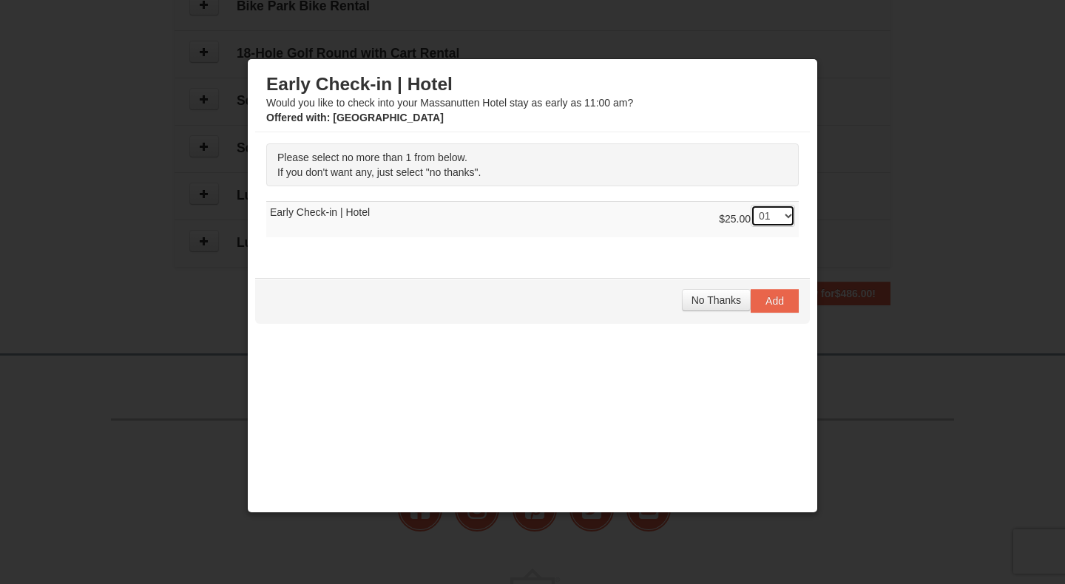
scroll to position [0, 0]
select select "0"
click at [721, 301] on span "No Thanks" at bounding box center [717, 300] width 50 height 12
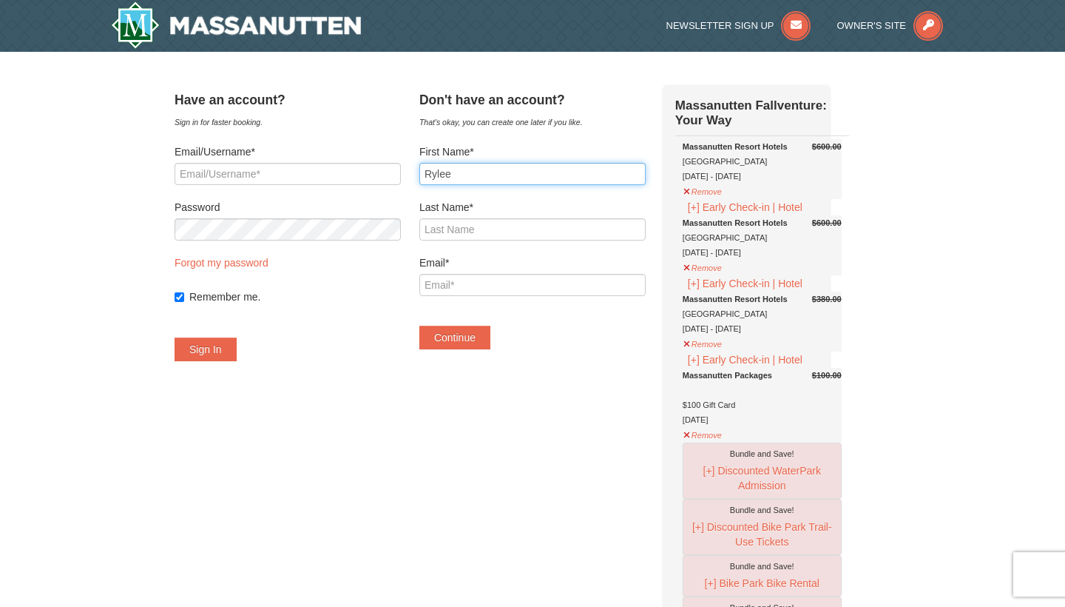
type input "Rylee"
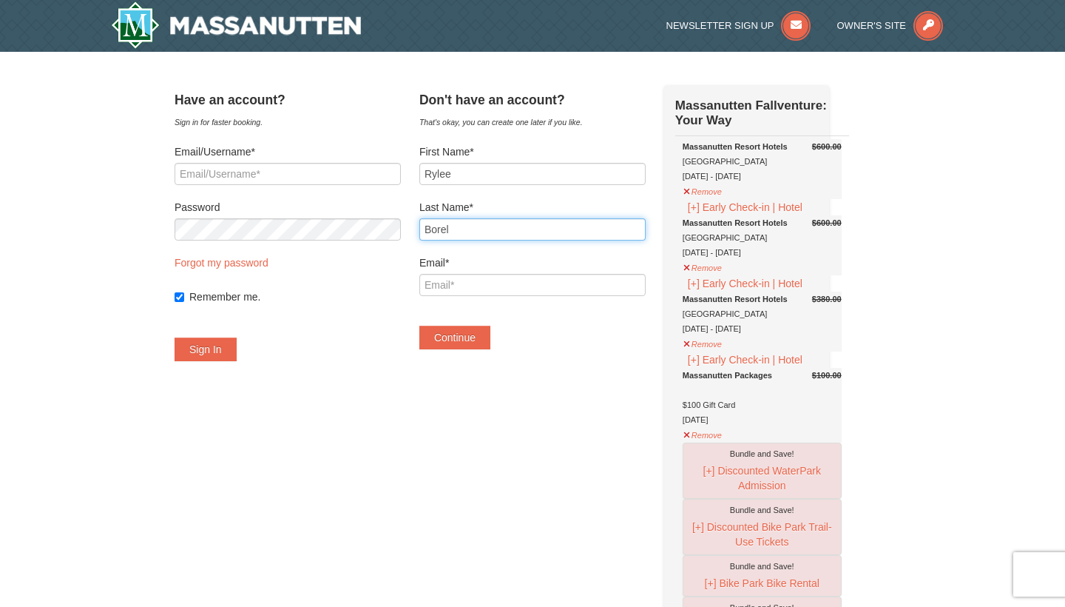
type input "Borel"
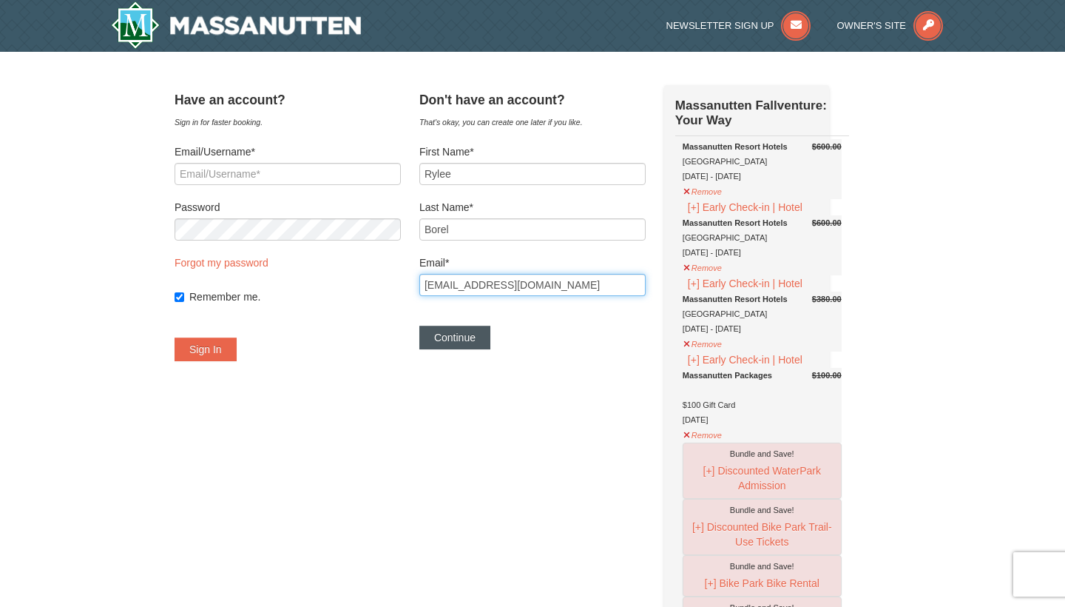
type input "[EMAIL_ADDRESS][DOMAIN_NAME]"
click at [483, 338] on button "Continue" at bounding box center [454, 337] width 71 height 24
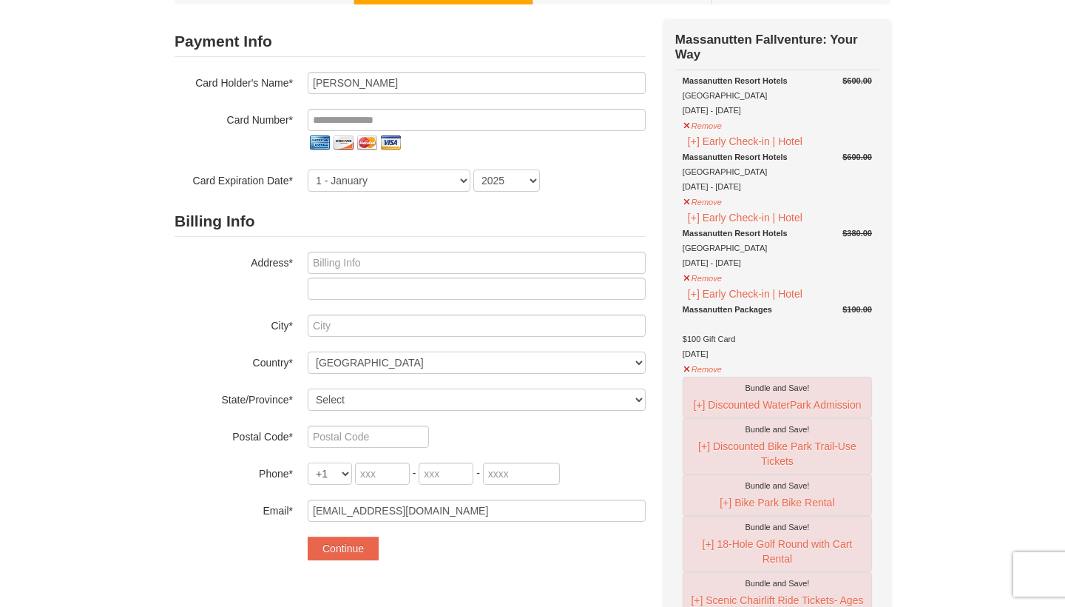
scroll to position [101, 0]
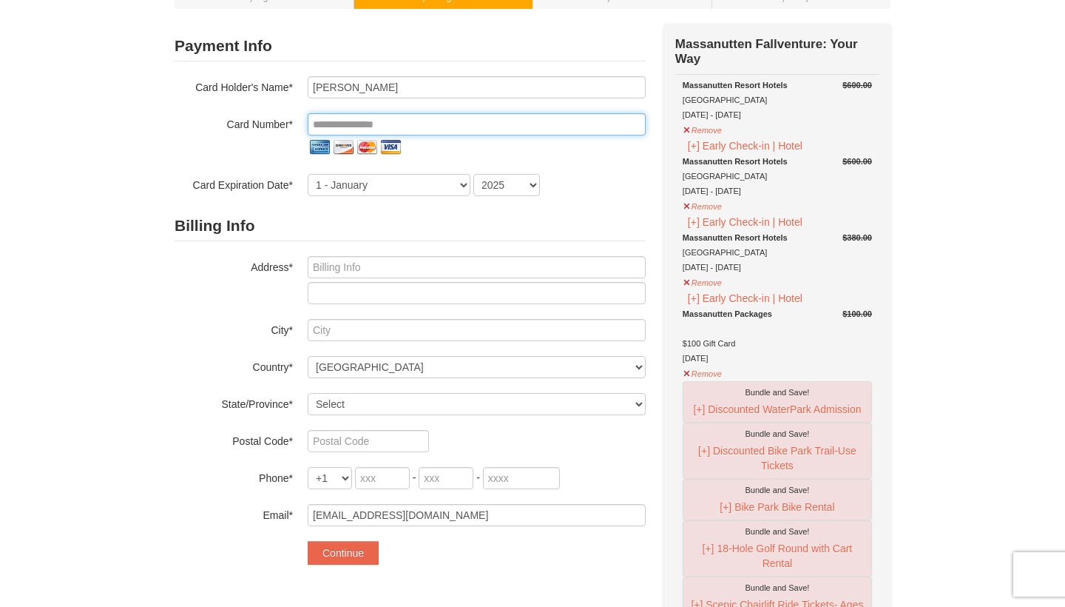
click at [493, 121] on input "tel" at bounding box center [477, 124] width 338 height 22
type input "**********"
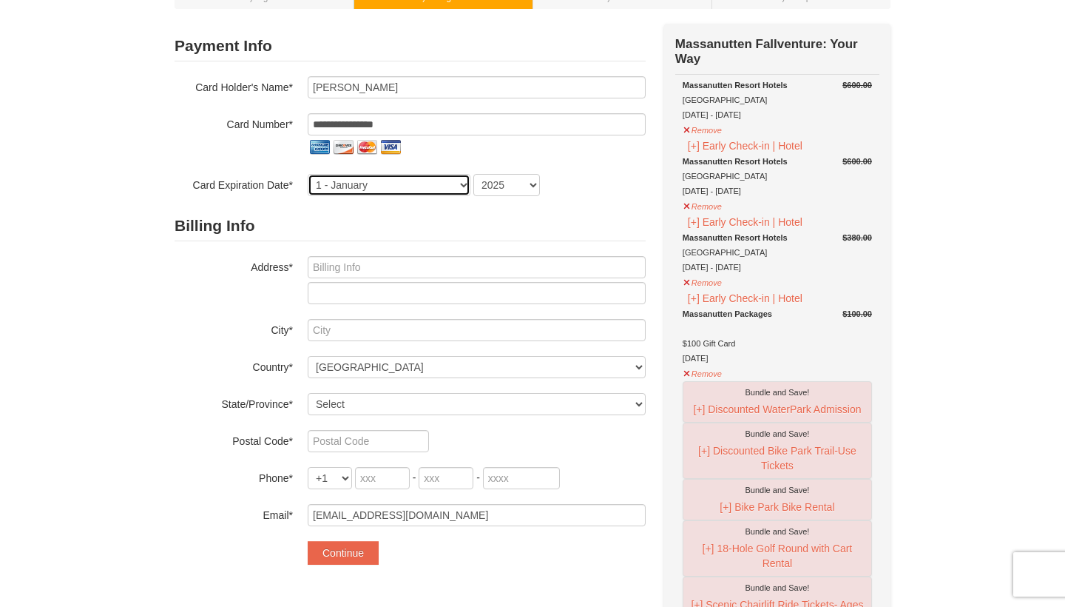
select select "4"
select select "2027"
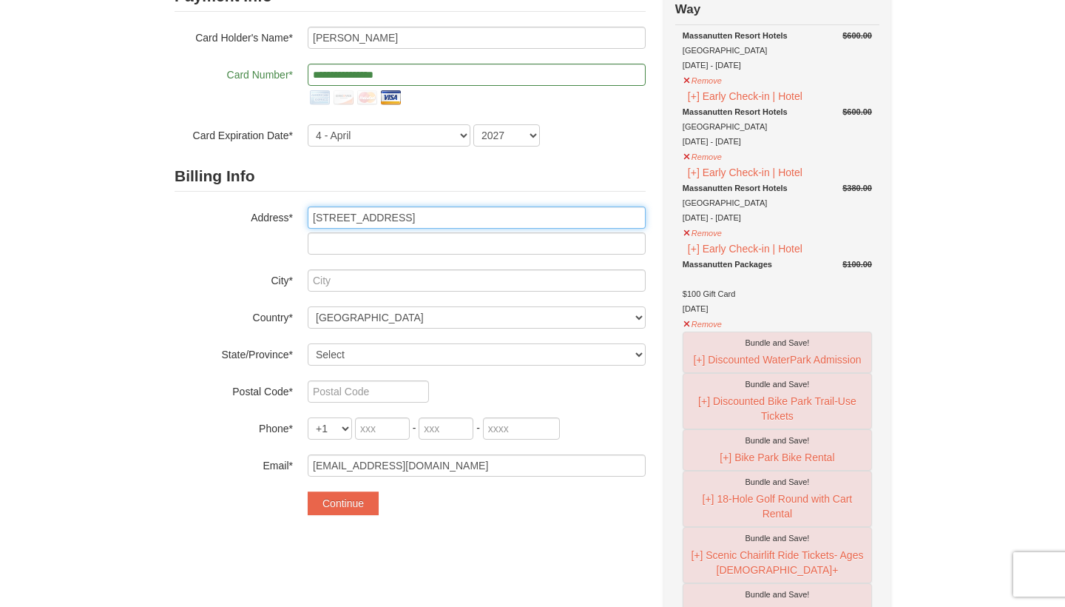
scroll to position [164, 0]
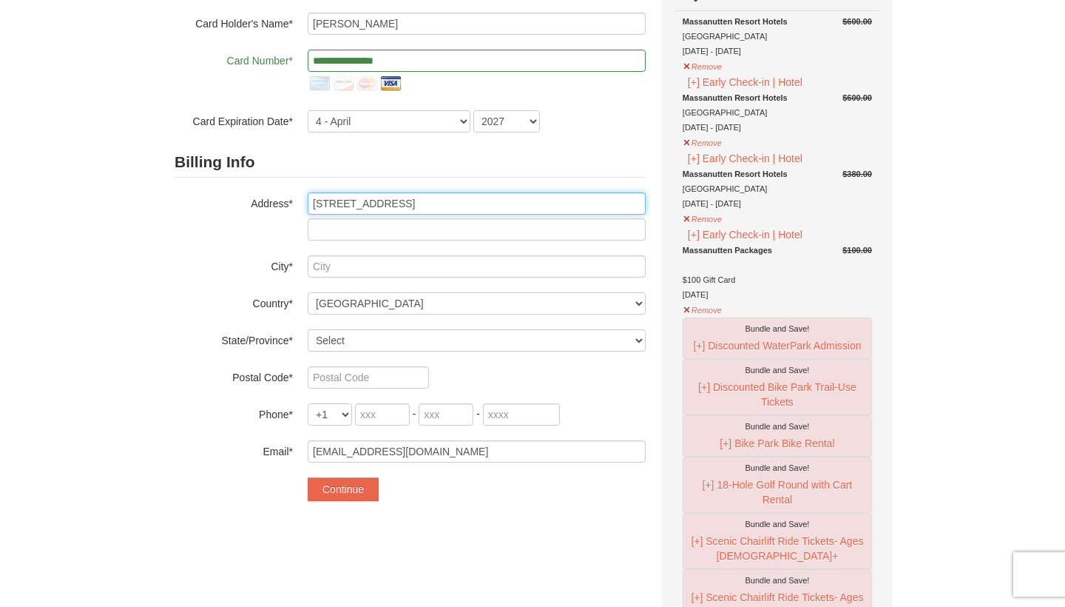
type input "[STREET_ADDRESS]"
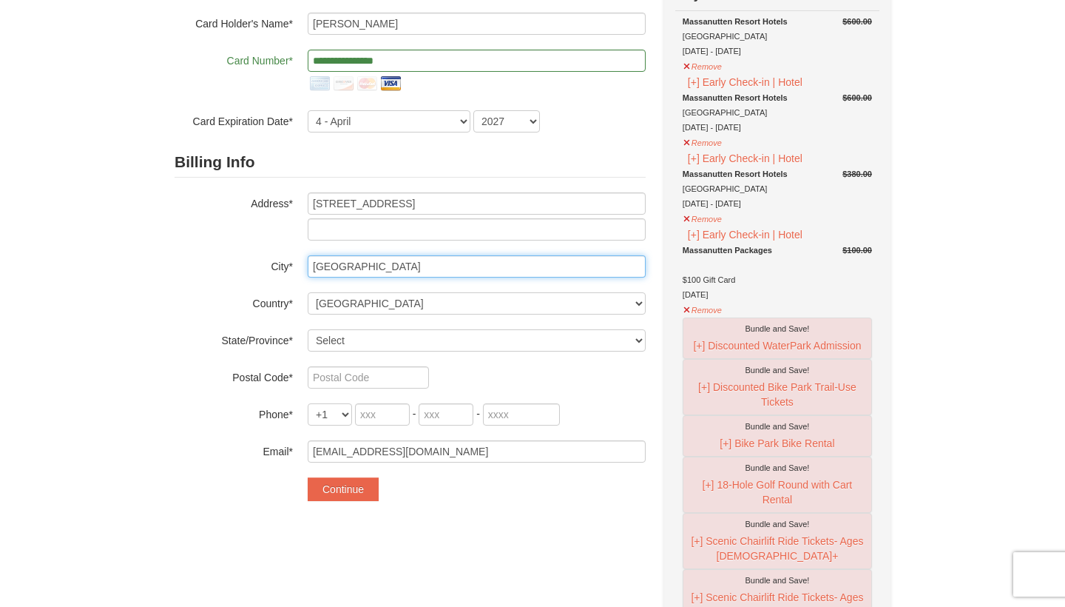
type input "Yorktown"
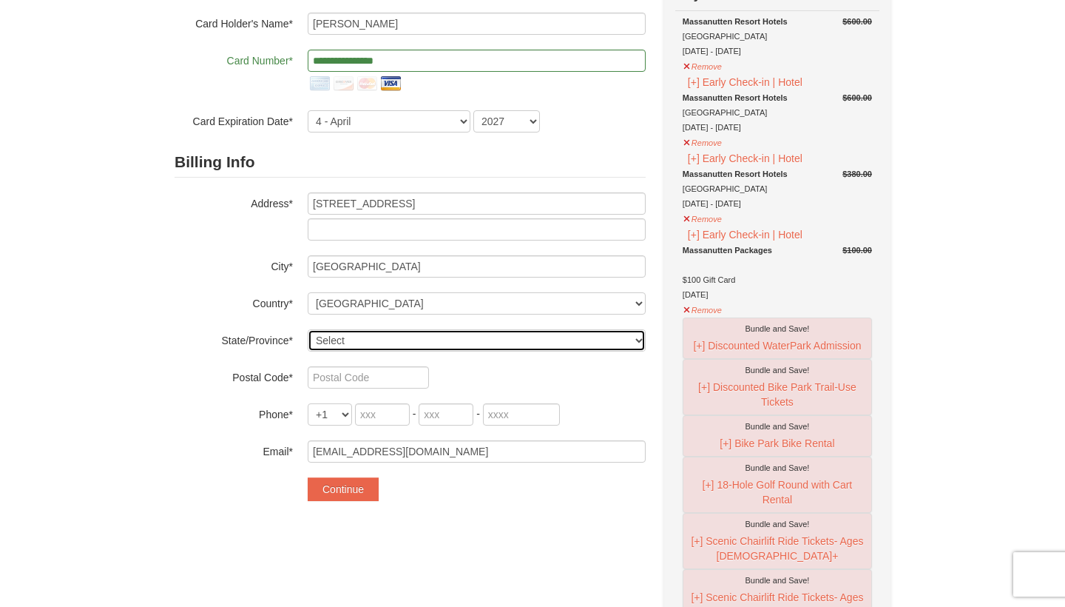
select select "VA"
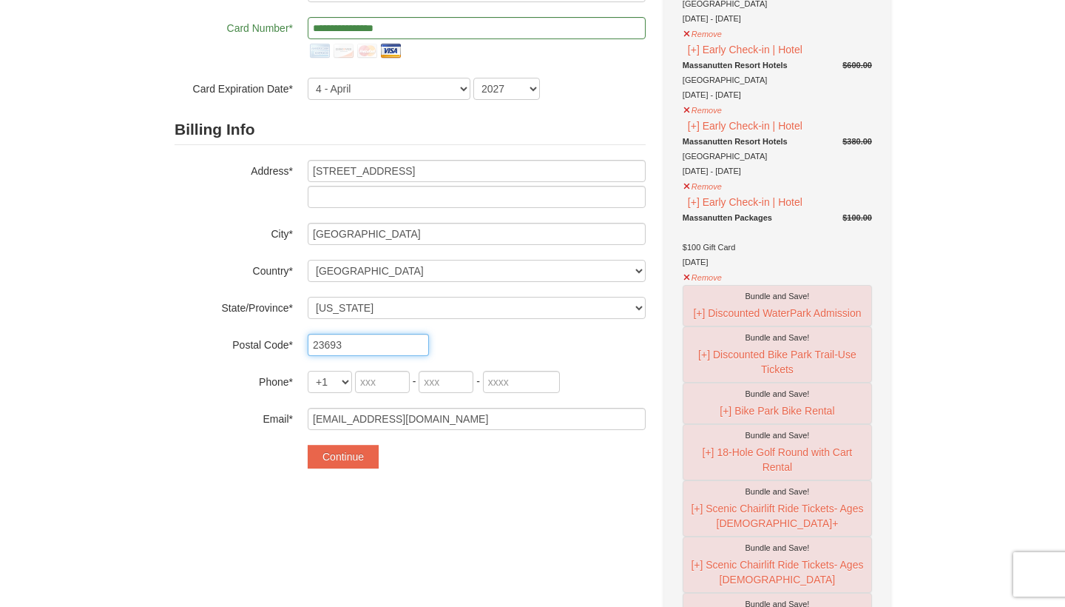
scroll to position [202, 0]
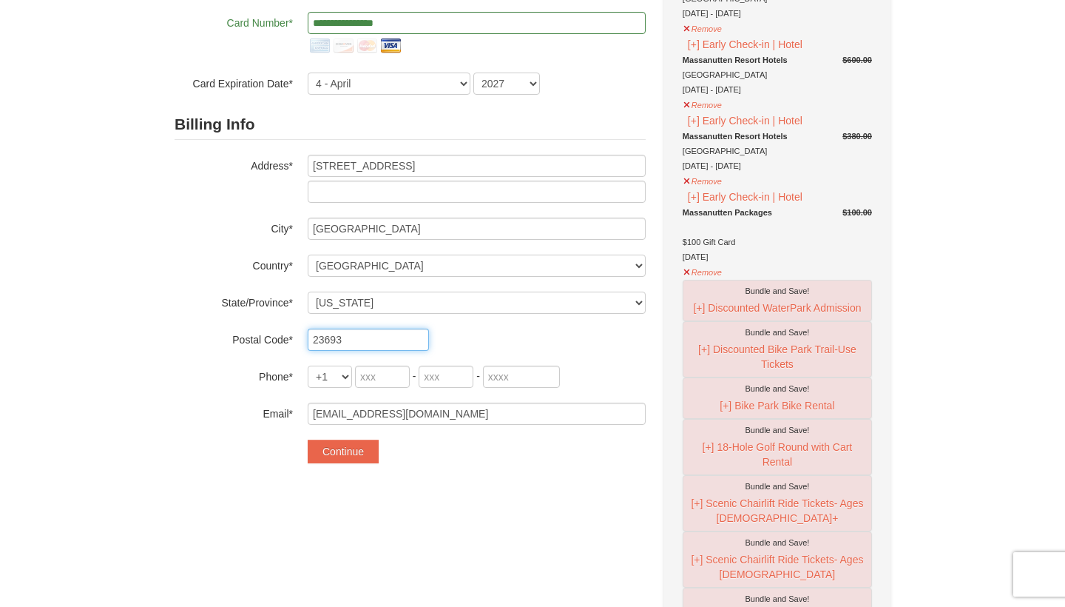
type input "23693"
click at [377, 372] on input "tel" at bounding box center [382, 376] width 55 height 22
type input "210"
click at [445, 381] on input "tel" at bounding box center [446, 376] width 55 height 22
type input "777"
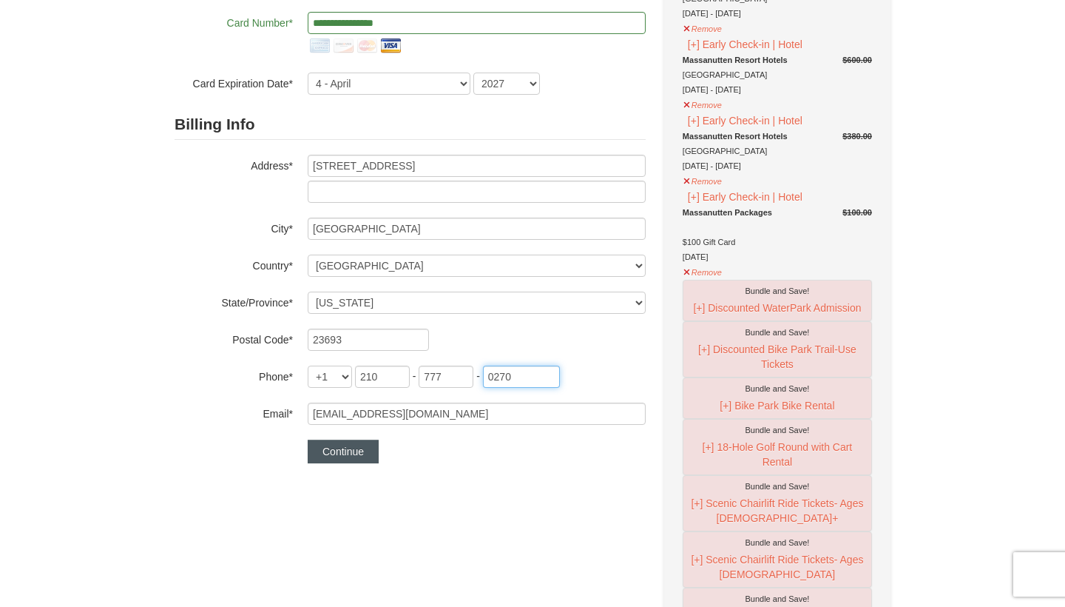
type input "0270"
click at [357, 450] on button "Continue" at bounding box center [343, 451] width 71 height 24
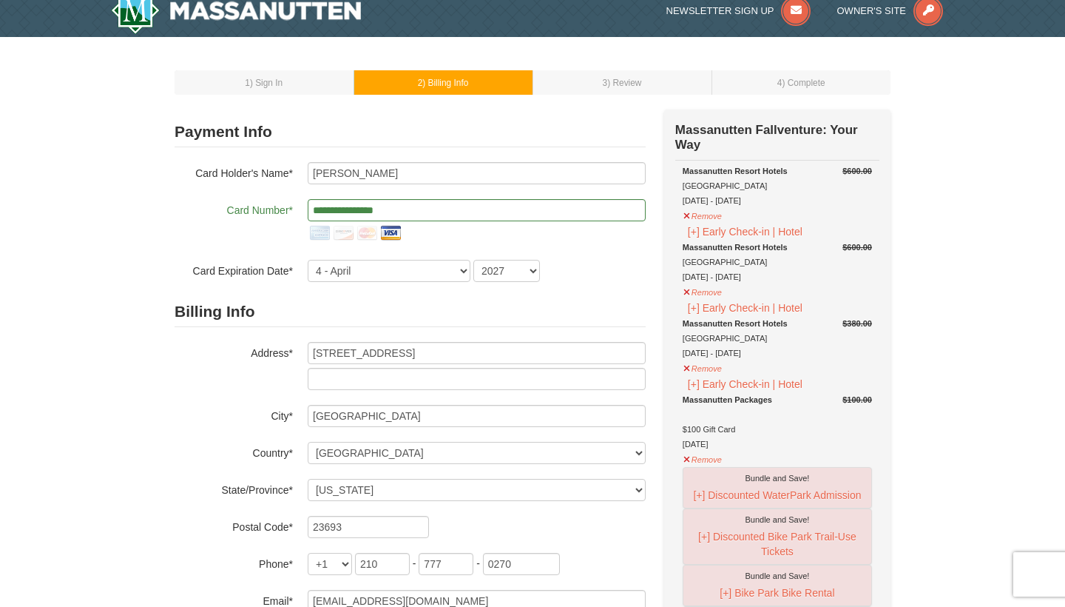
scroll to position [16, 0]
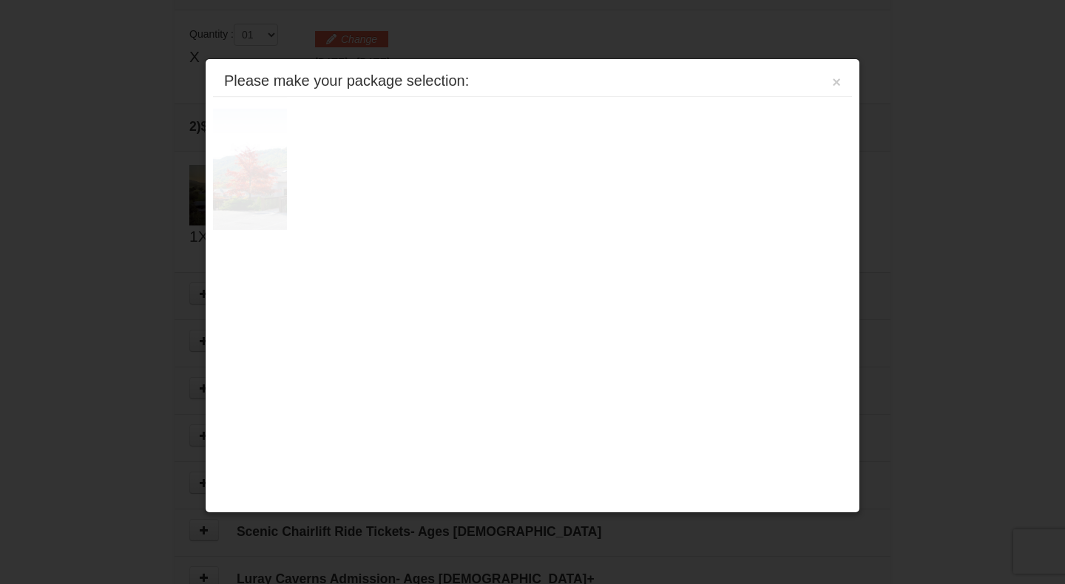
scroll to position [453, 0]
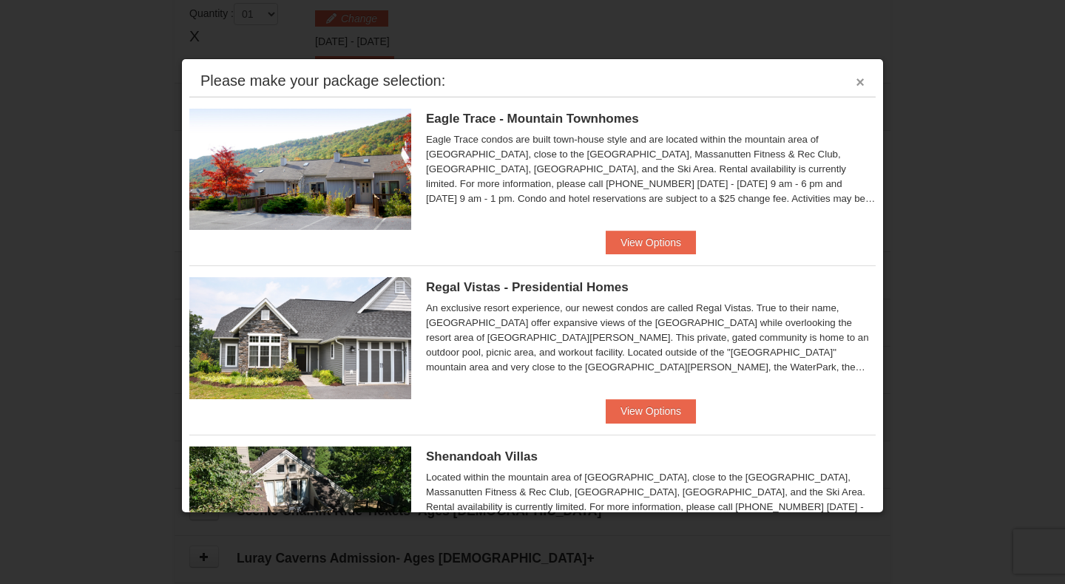
click at [862, 78] on button "×" at bounding box center [860, 82] width 9 height 15
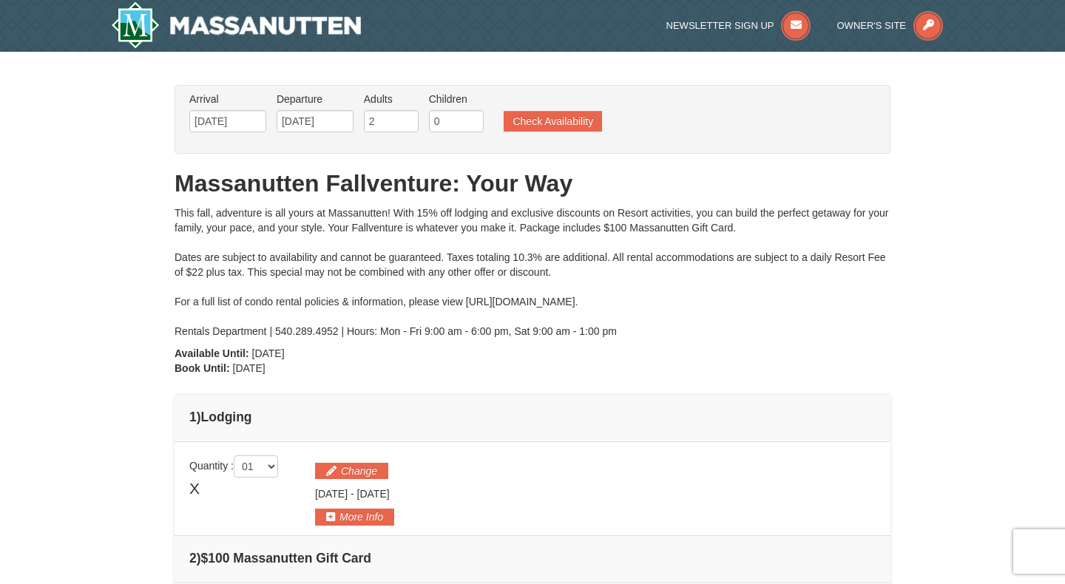
scroll to position [0, 0]
click at [536, 118] on button "Check Availability" at bounding box center [553, 121] width 98 height 21
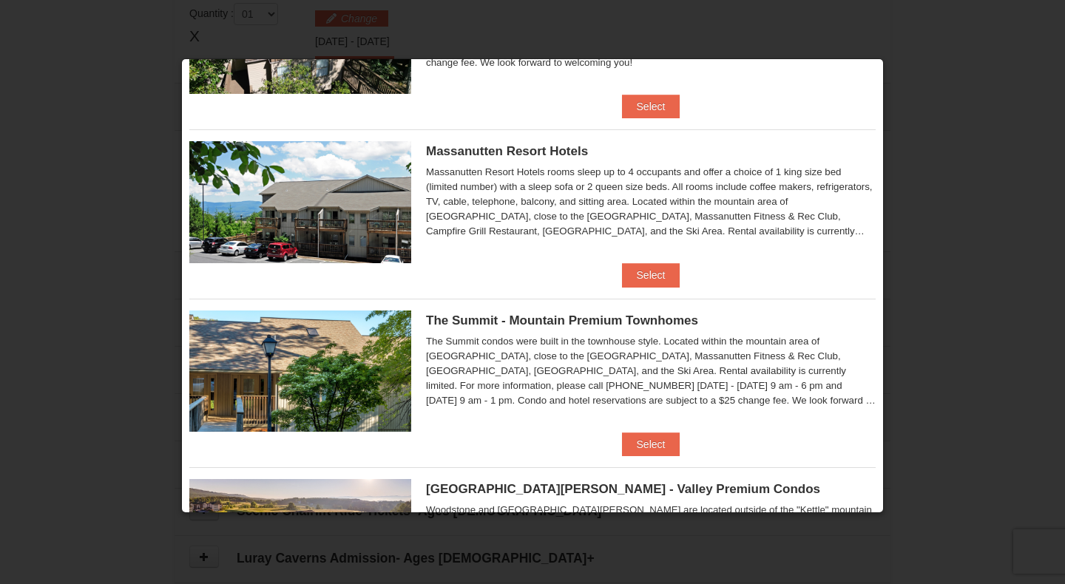
scroll to position [483, 0]
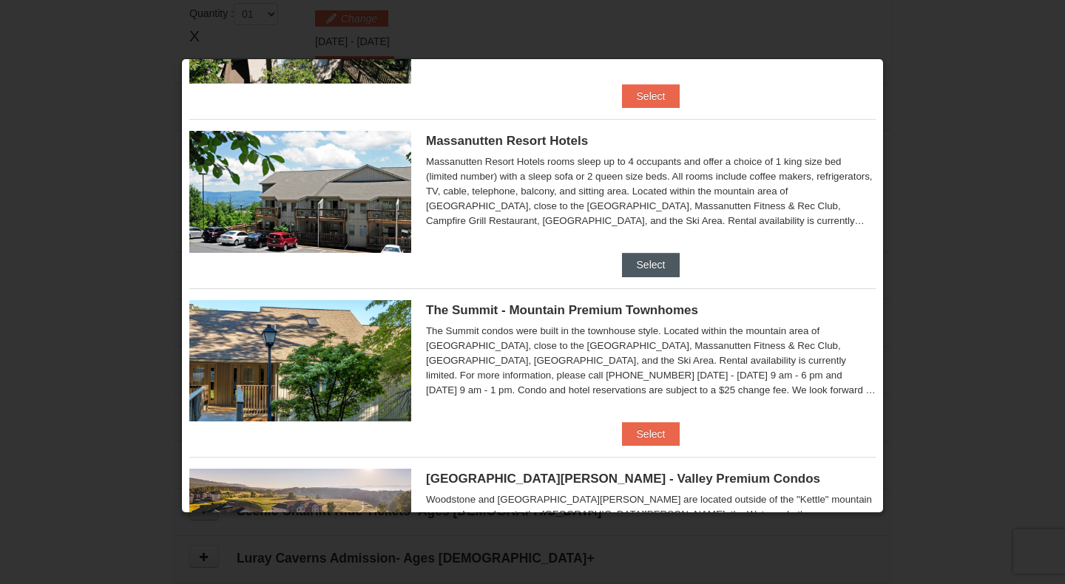
click at [643, 266] on button "Select" at bounding box center [651, 265] width 58 height 24
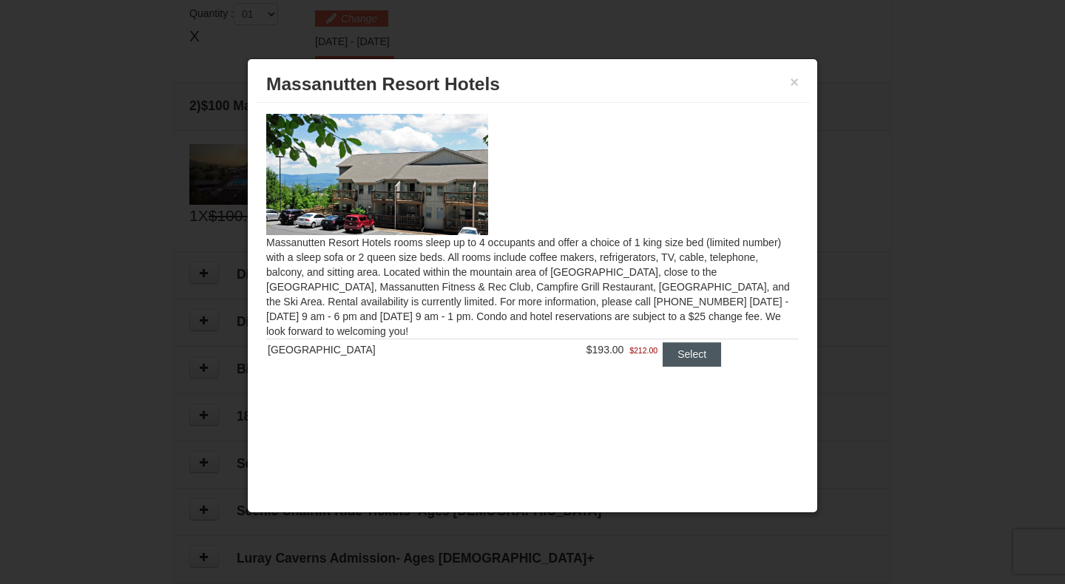
click at [692, 357] on button "Select" at bounding box center [692, 354] width 58 height 24
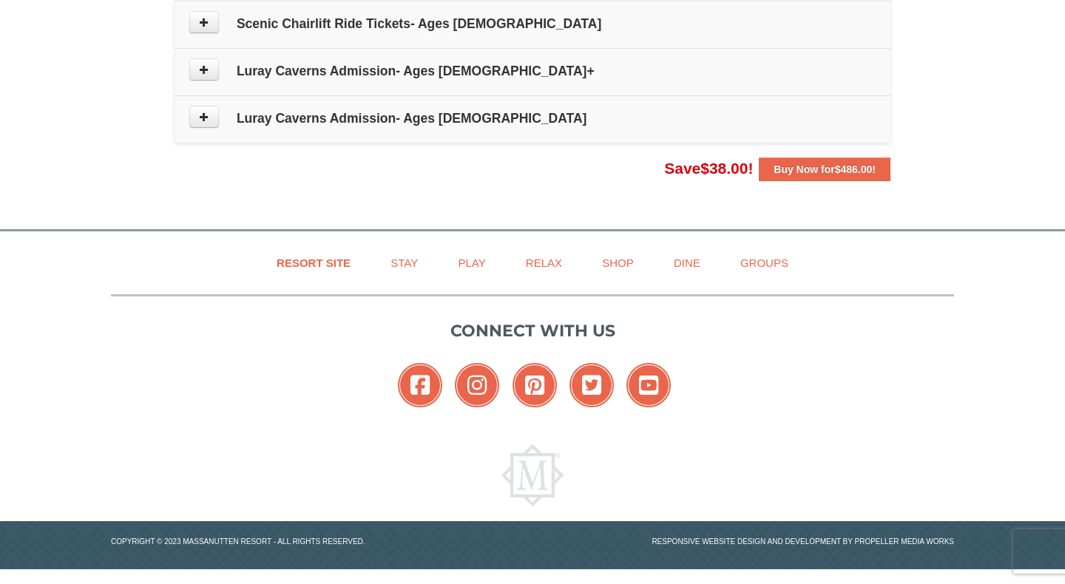
scroll to position [1004, 0]
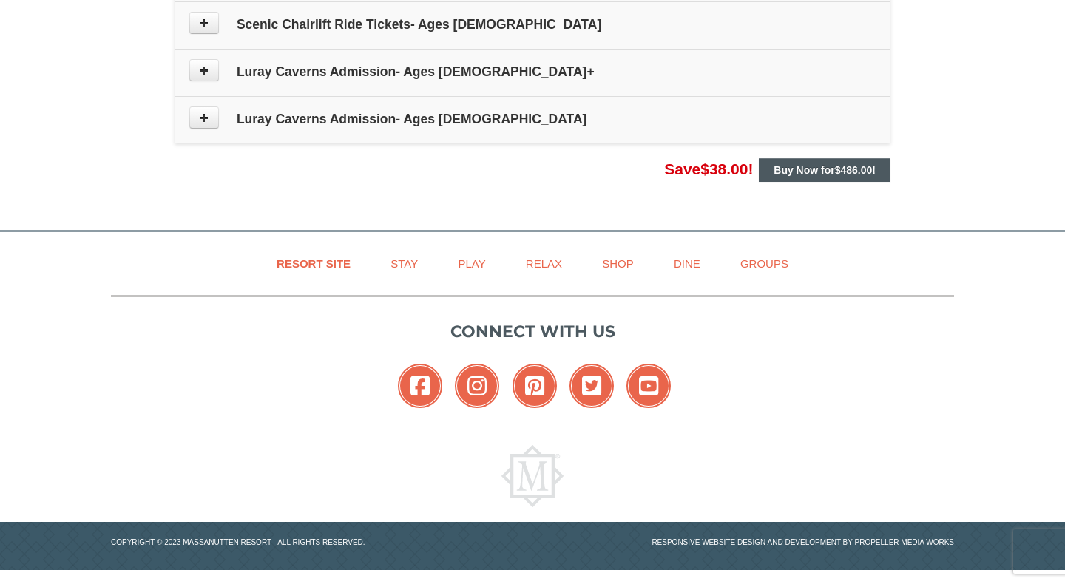
click at [861, 172] on span "$486.00" at bounding box center [854, 170] width 38 height 12
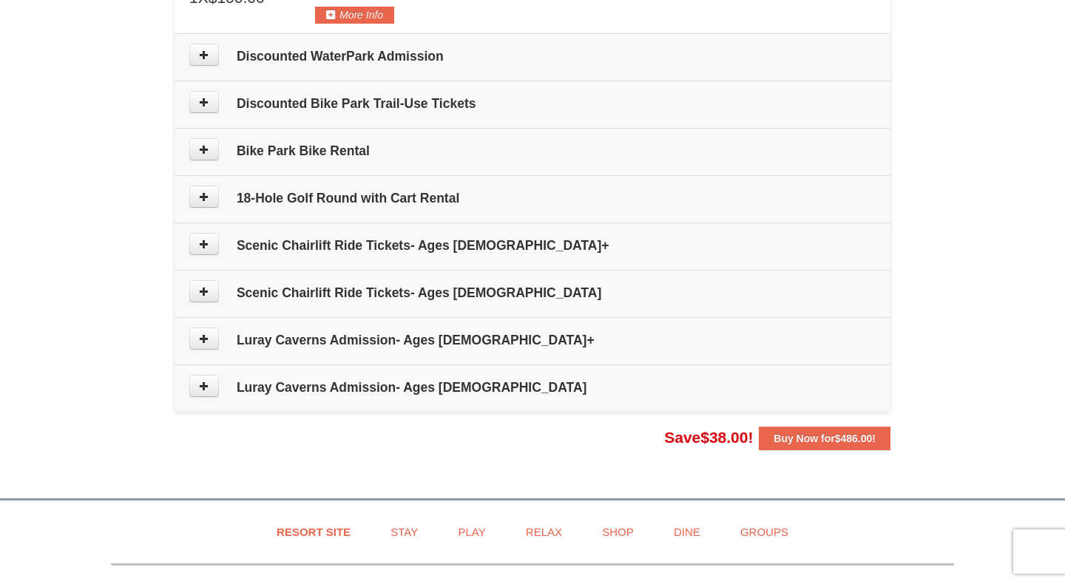
scroll to position [736, 0]
click at [810, 442] on strong "Buy Now for $486.00 !" at bounding box center [825, 438] width 102 height 12
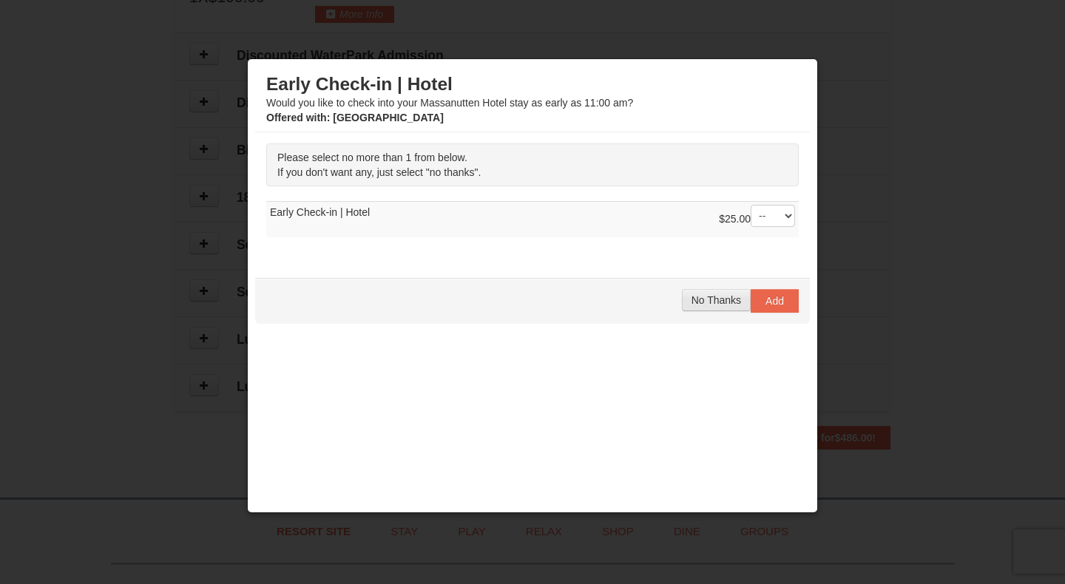
click at [725, 302] on span "No Thanks" at bounding box center [717, 300] width 50 height 12
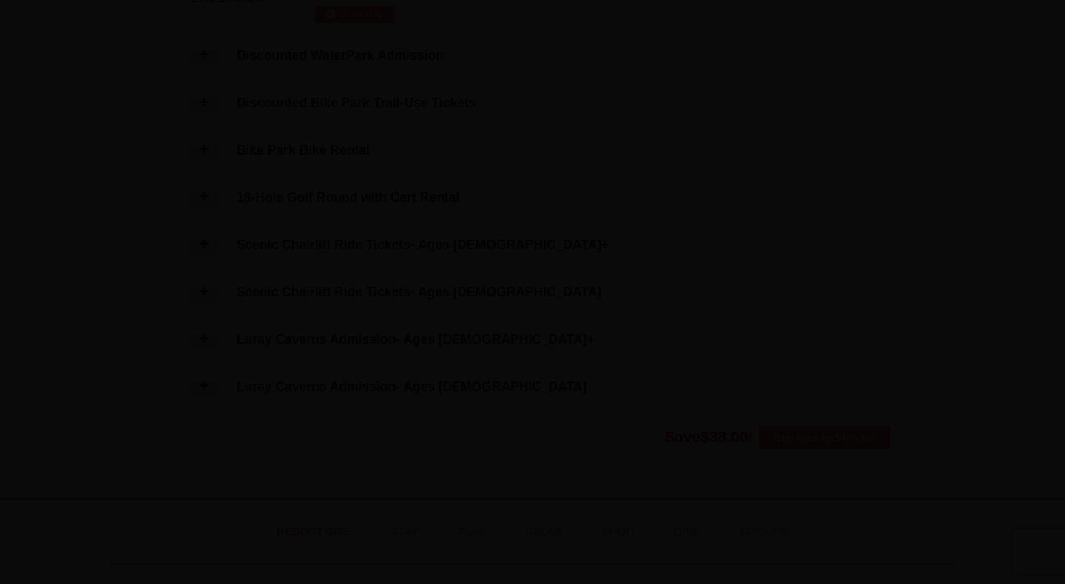
scroll to position [456, 0]
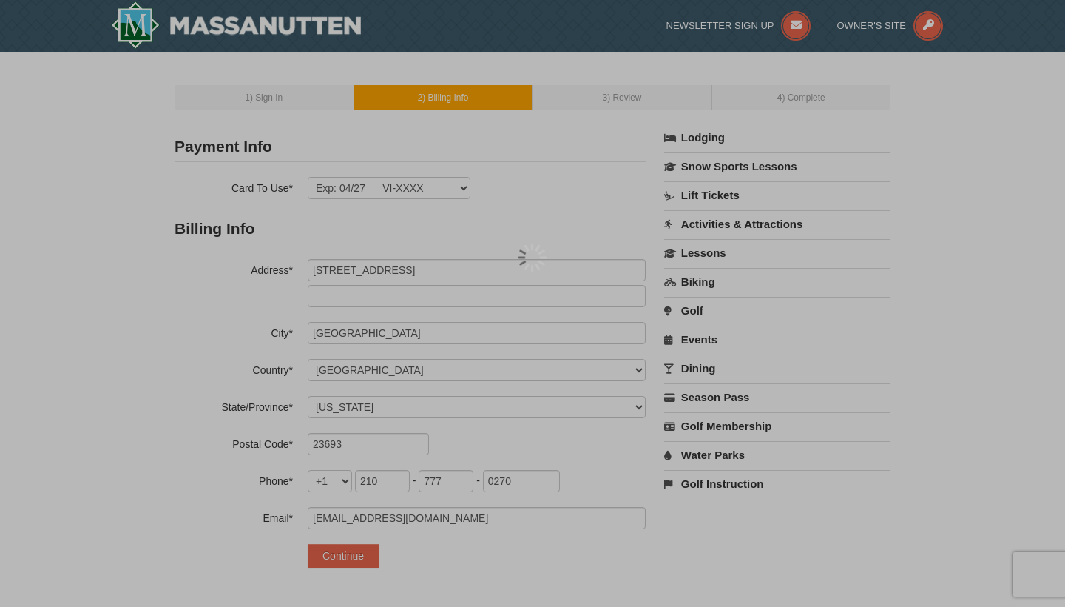
select select "VA"
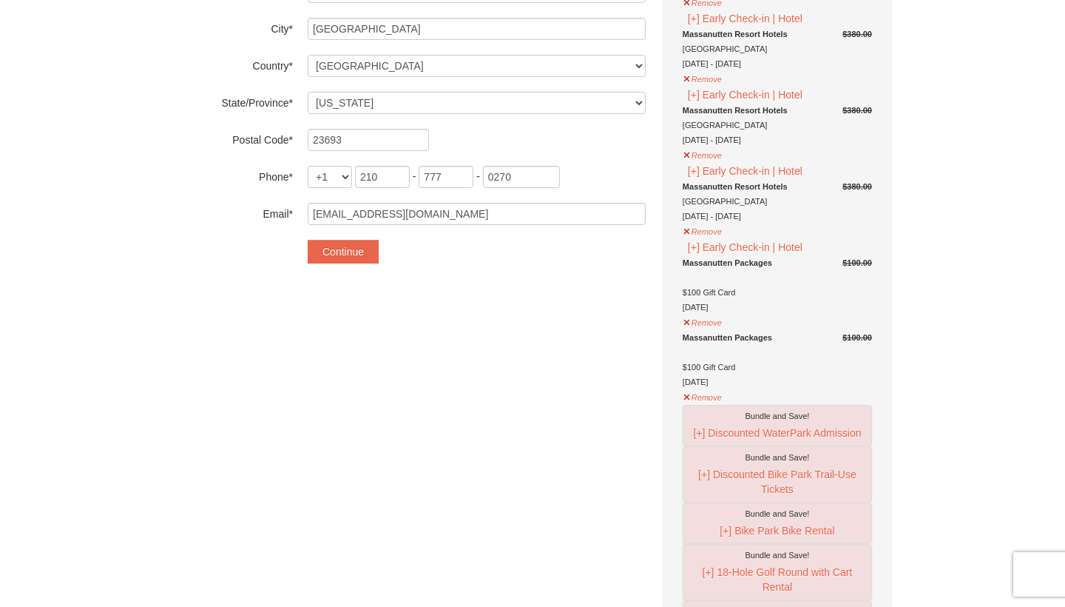
scroll to position [302, 0]
click at [707, 234] on button "Remove" at bounding box center [703, 232] width 40 height 18
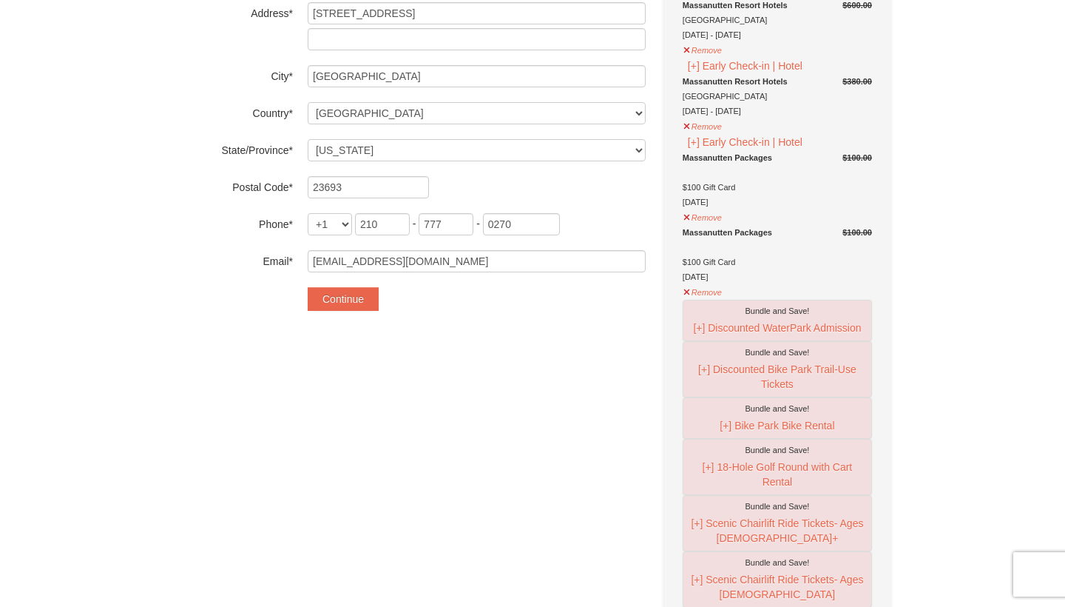
scroll to position [228, 0]
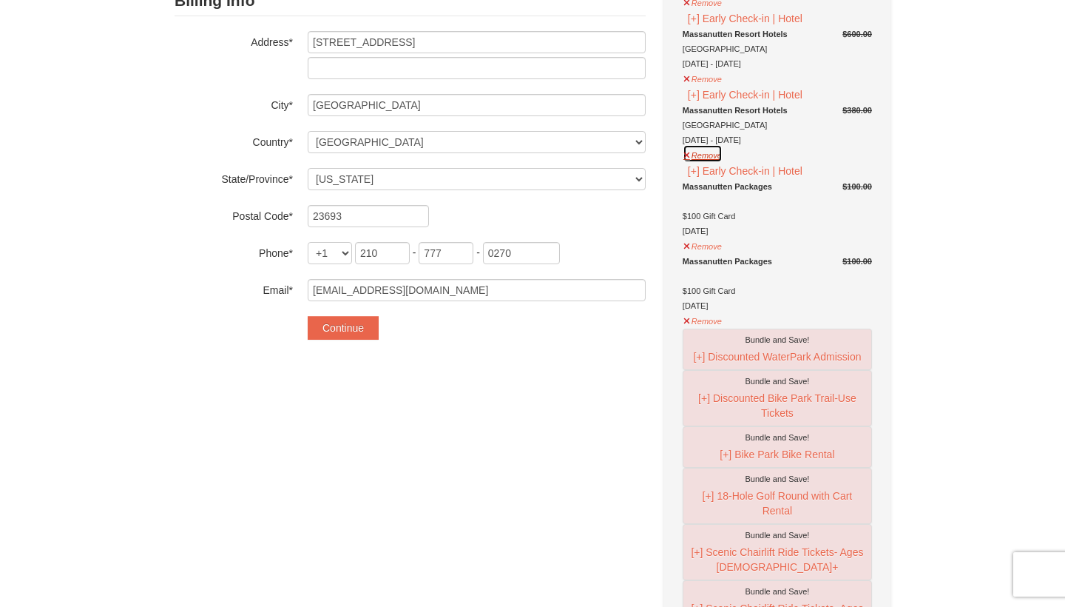
click at [700, 155] on button "Remove" at bounding box center [703, 153] width 40 height 18
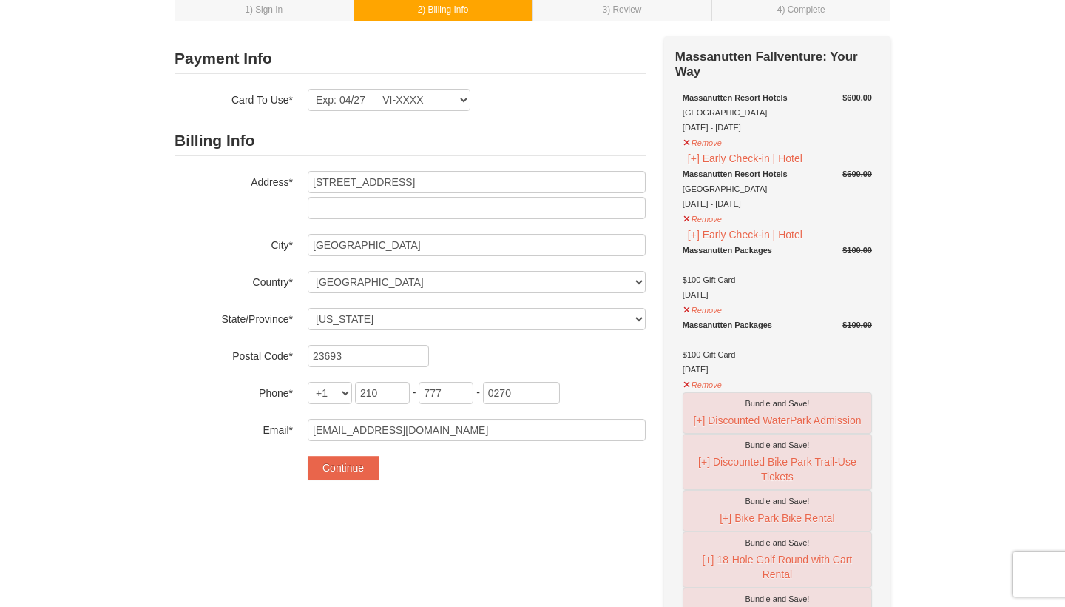
scroll to position [81, 0]
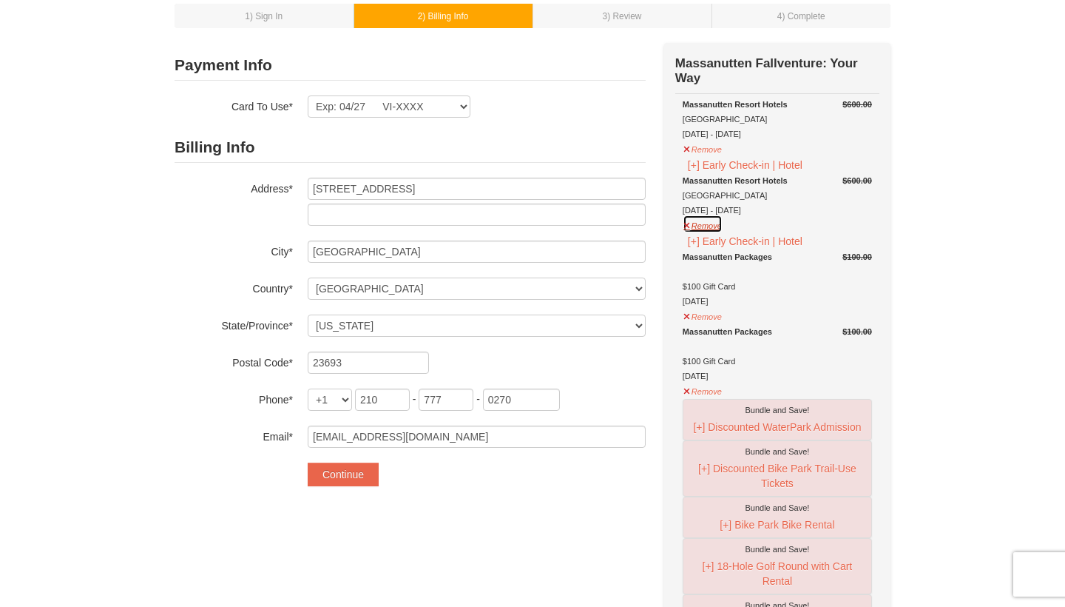
click at [710, 224] on button "Remove" at bounding box center [703, 223] width 40 height 18
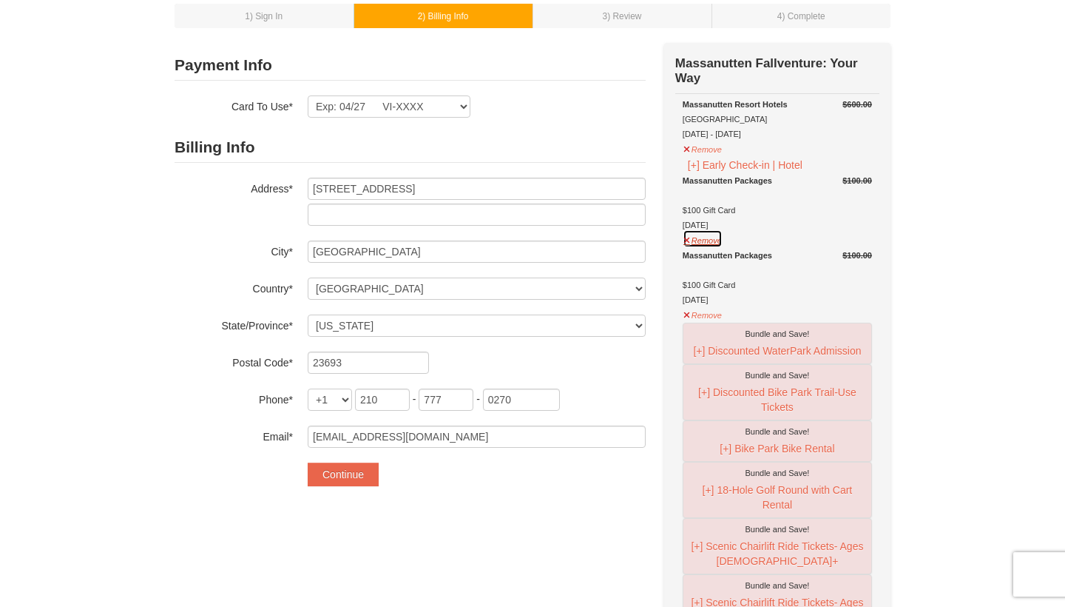
click at [709, 240] on button "Remove" at bounding box center [703, 238] width 40 height 18
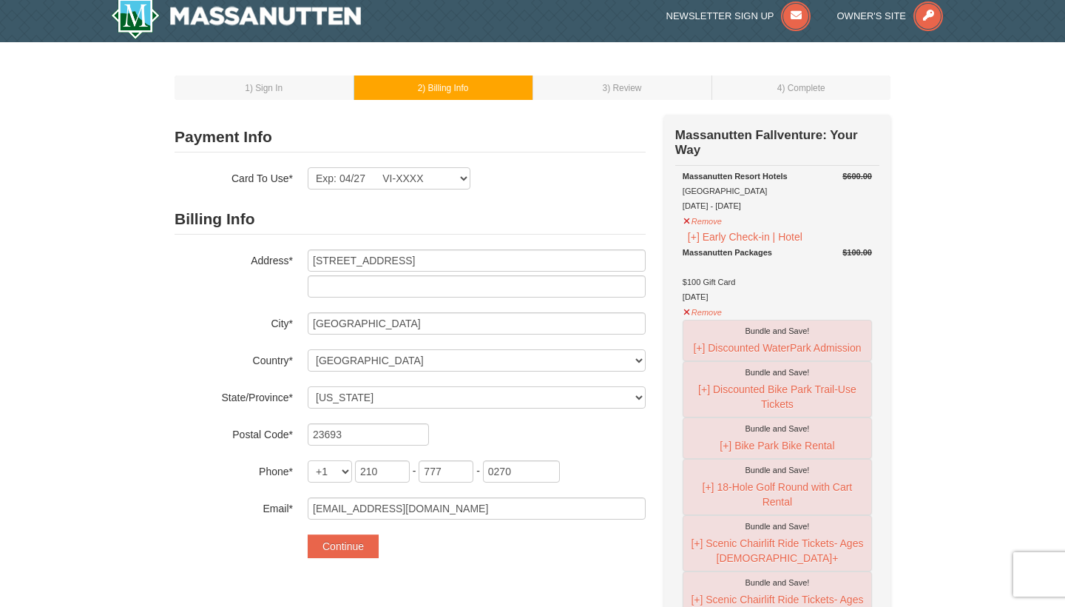
scroll to position [0, 0]
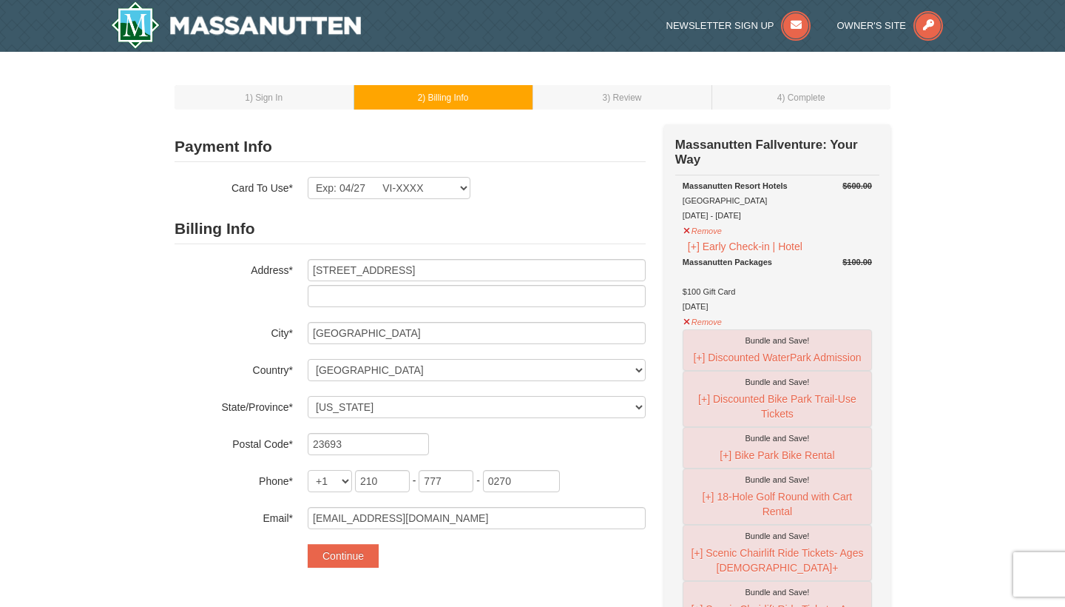
click at [251, 103] on td "1 ) Sign In" at bounding box center [264, 97] width 179 height 24
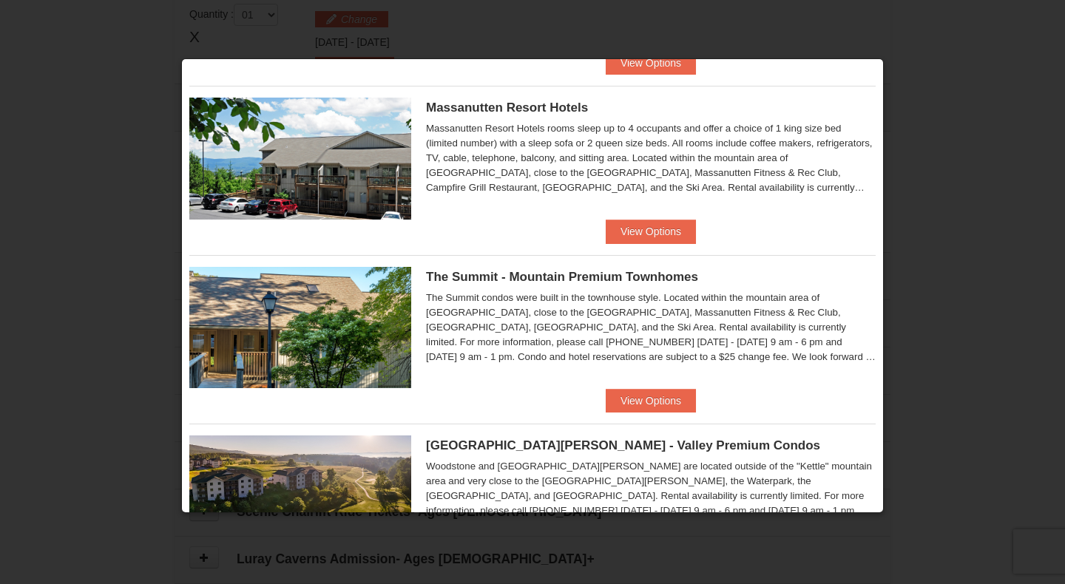
scroll to position [541, 0]
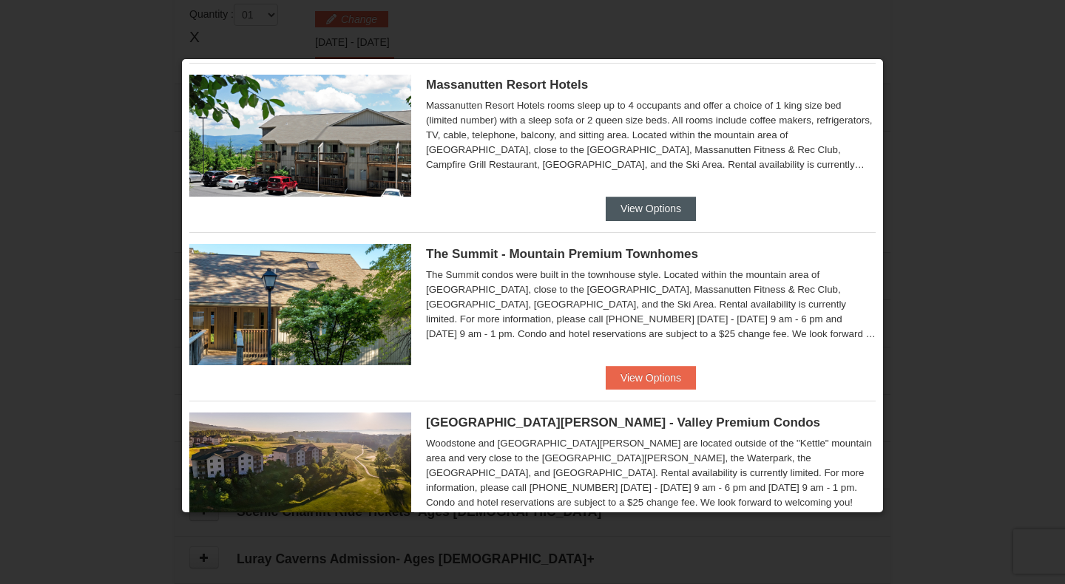
click at [669, 206] on button "View Options" at bounding box center [651, 209] width 90 height 24
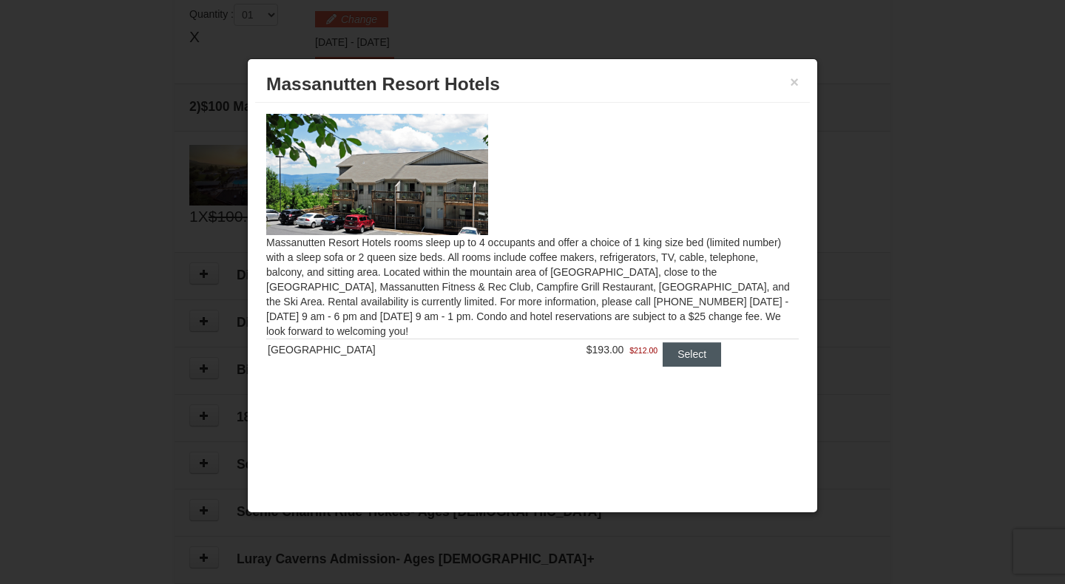
click at [666, 359] on button "Select" at bounding box center [692, 354] width 58 height 24
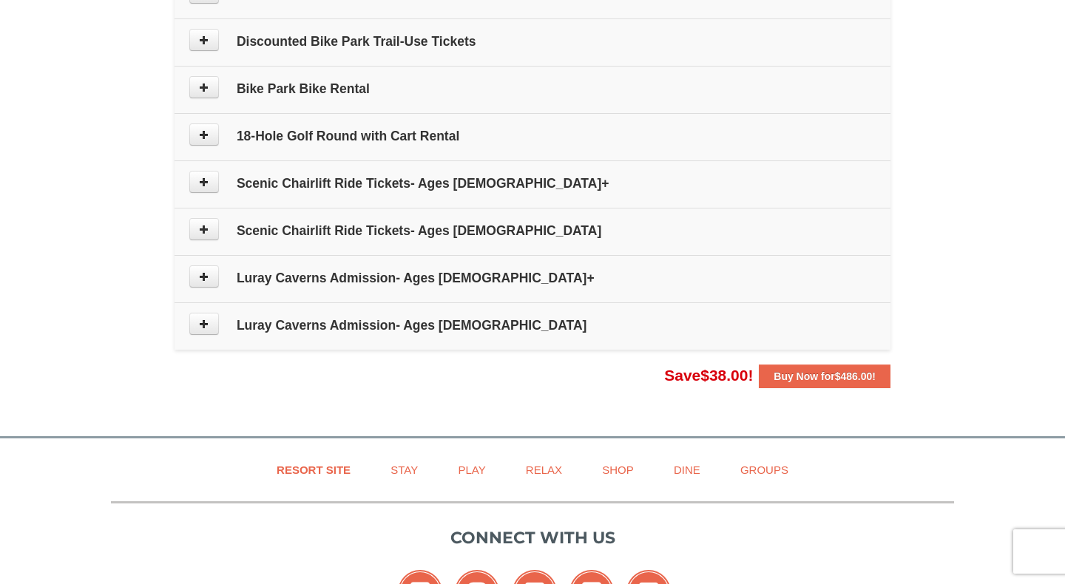
scroll to position [788, 0]
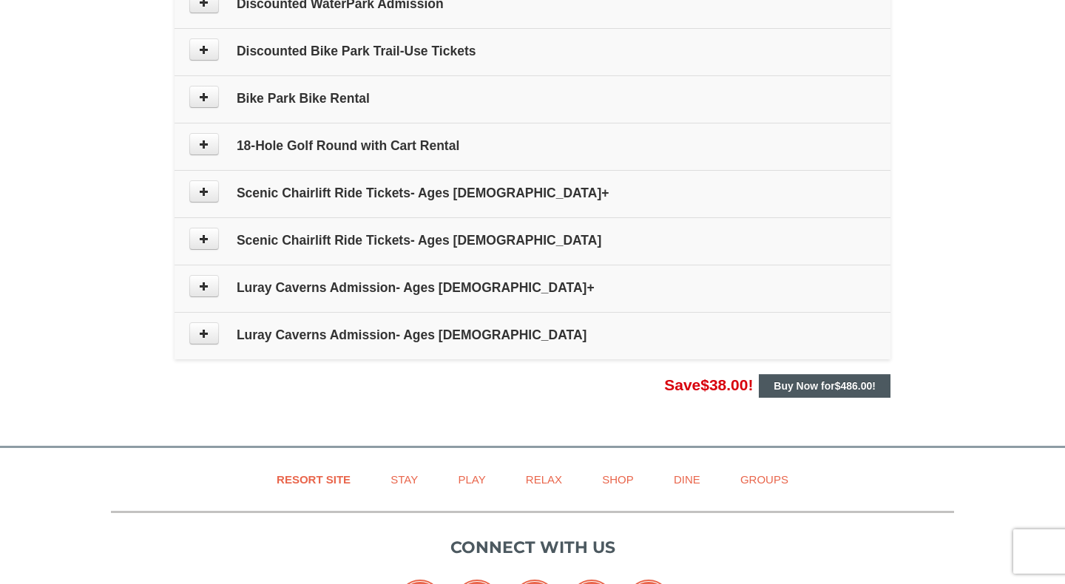
click at [793, 381] on strong "Buy Now for $486.00 !" at bounding box center [825, 386] width 102 height 12
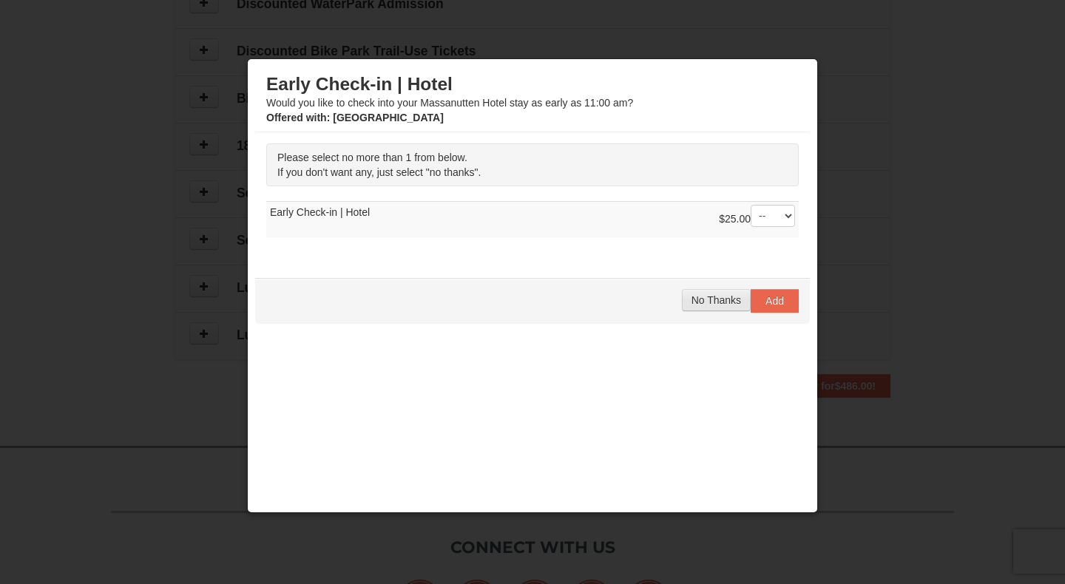
click at [720, 304] on span "No Thanks" at bounding box center [717, 300] width 50 height 12
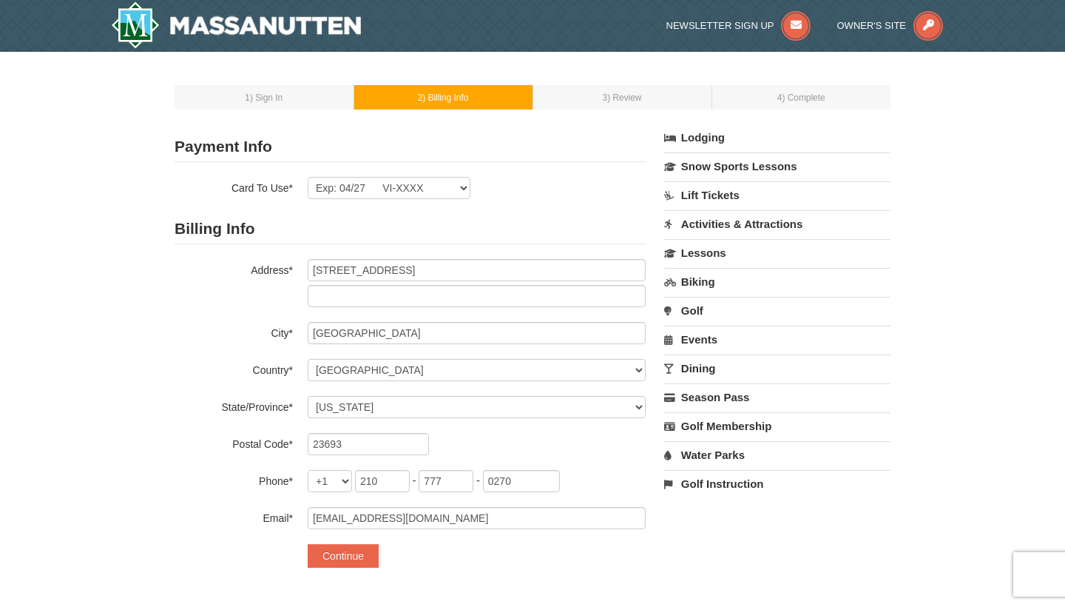
select select "VA"
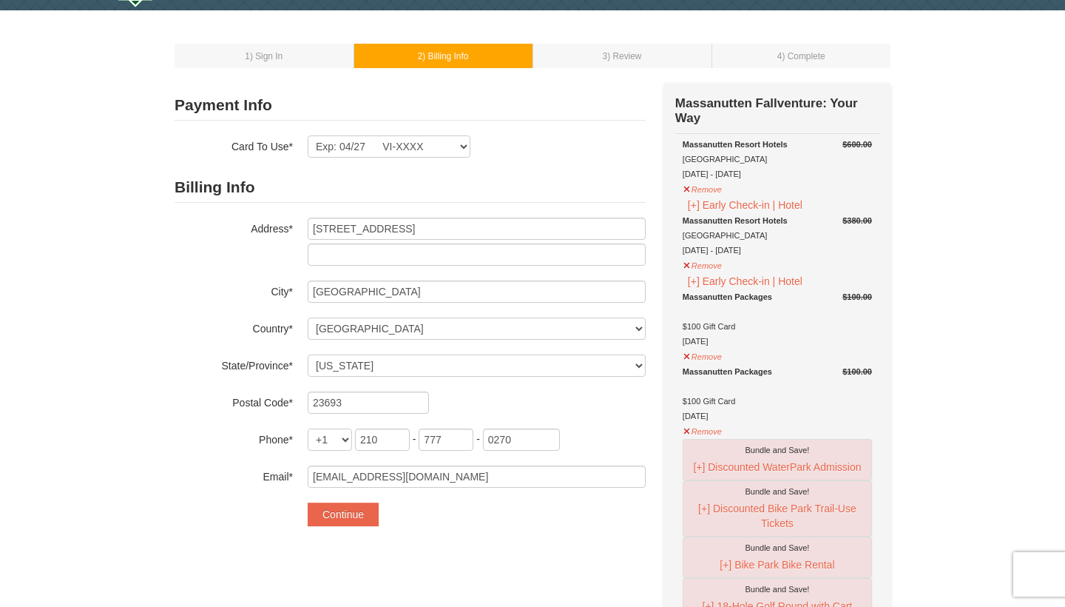
scroll to position [41, 0]
click at [704, 188] on button "Remove" at bounding box center [703, 187] width 40 height 18
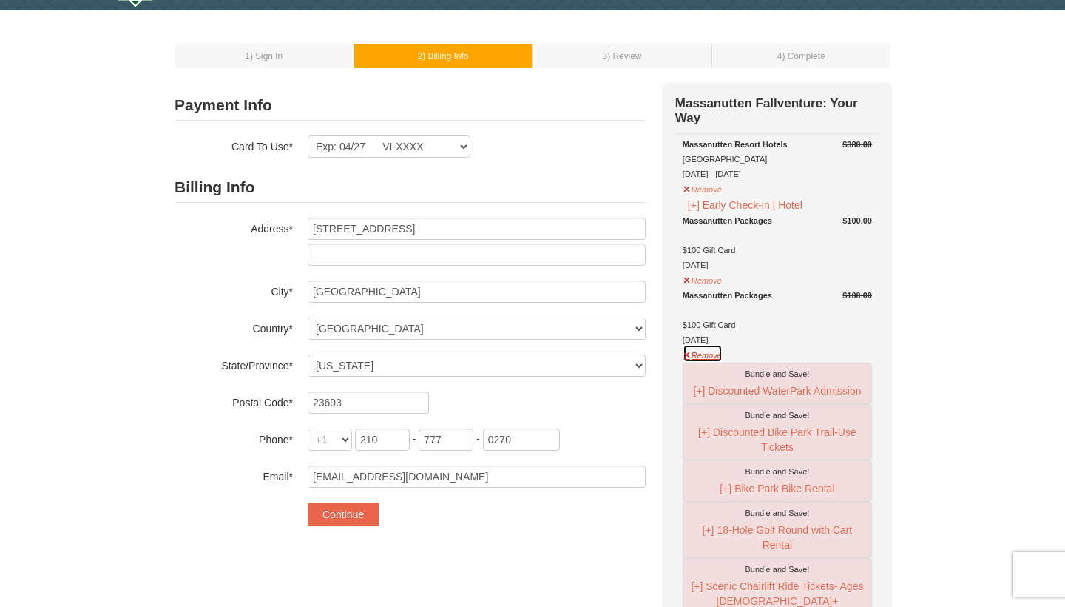
click at [704, 352] on button "Remove" at bounding box center [703, 353] width 40 height 18
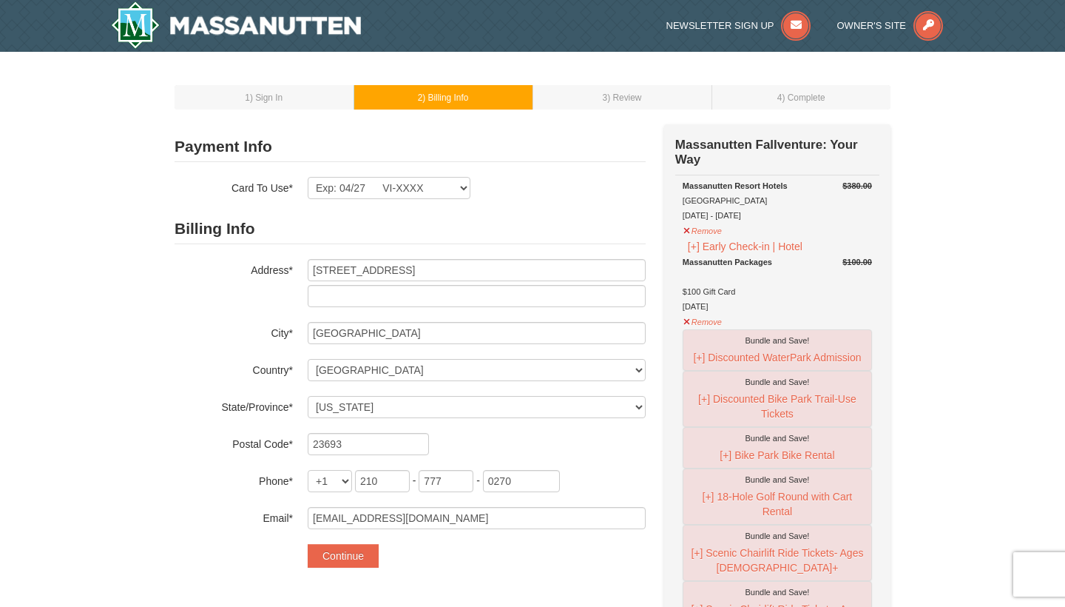
scroll to position [0, 0]
click at [624, 143] on h2 "Payment Info" at bounding box center [410, 147] width 471 height 30
click at [229, 98] on td "1 ) Sign In" at bounding box center [264, 97] width 179 height 24
click at [280, 92] on span ") Sign In" at bounding box center [266, 97] width 33 height 10
